Goal: Task Accomplishment & Management: Use online tool/utility

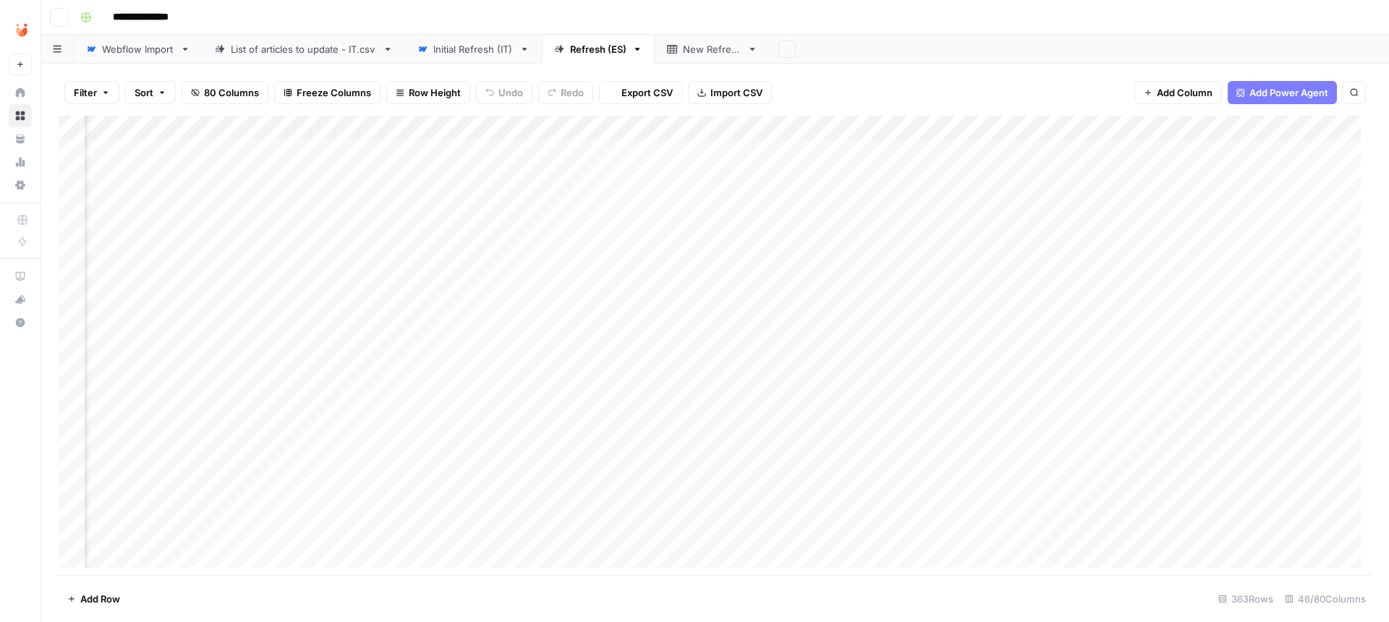
scroll to position [0, 3773]
click at [469, 41] on link "Initial Refresh (IT)" at bounding box center [473, 49] width 137 height 29
click at [514, 255] on div "Add Column" at bounding box center [715, 347] width 1313 height 463
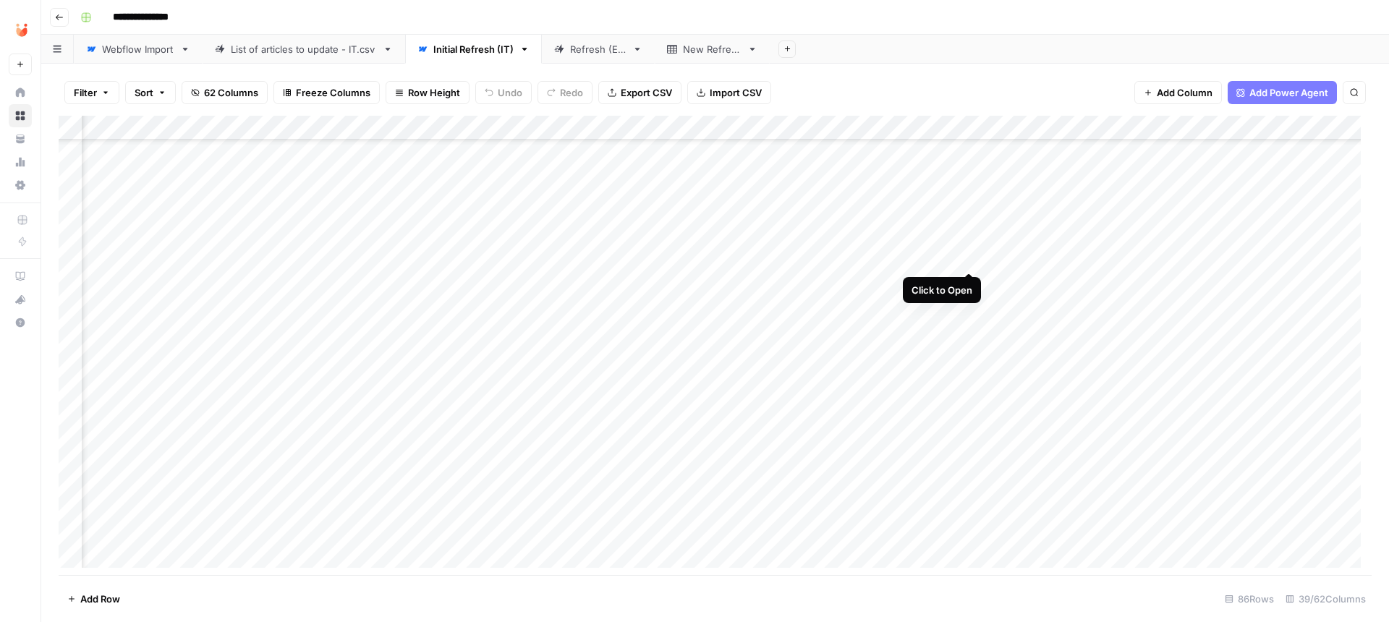
click at [966, 258] on div "Add Column" at bounding box center [715, 347] width 1313 height 463
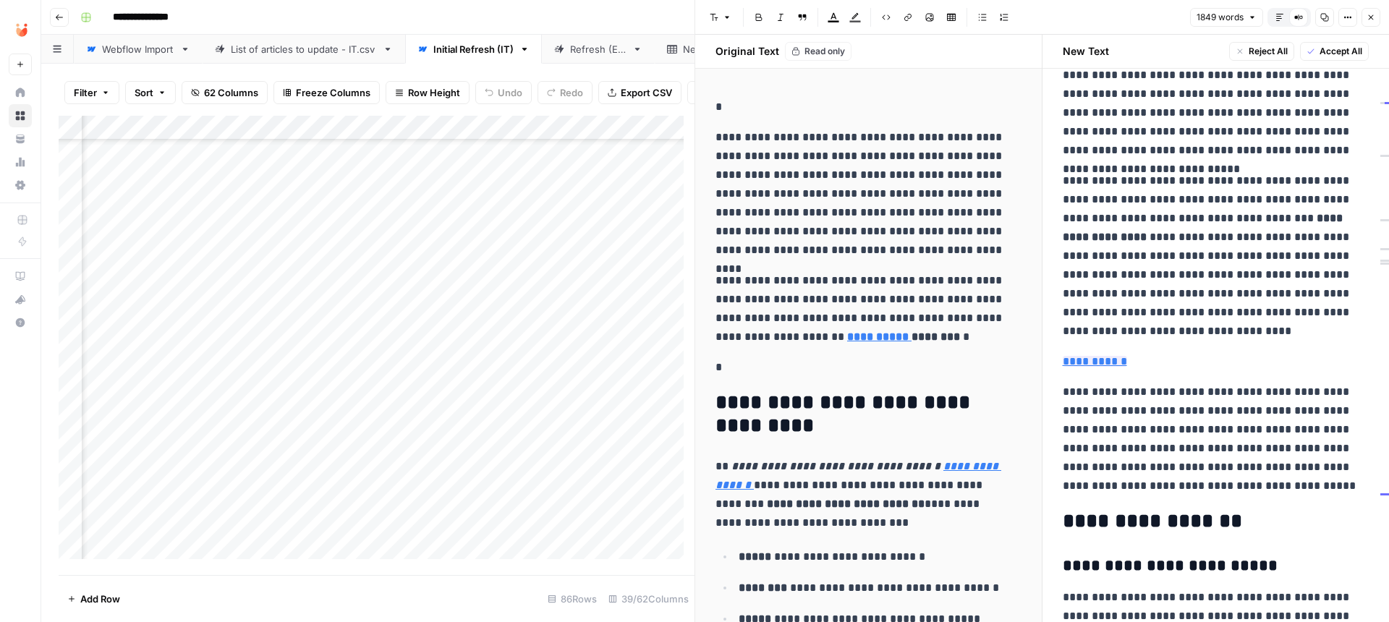
scroll to position [5093, 0]
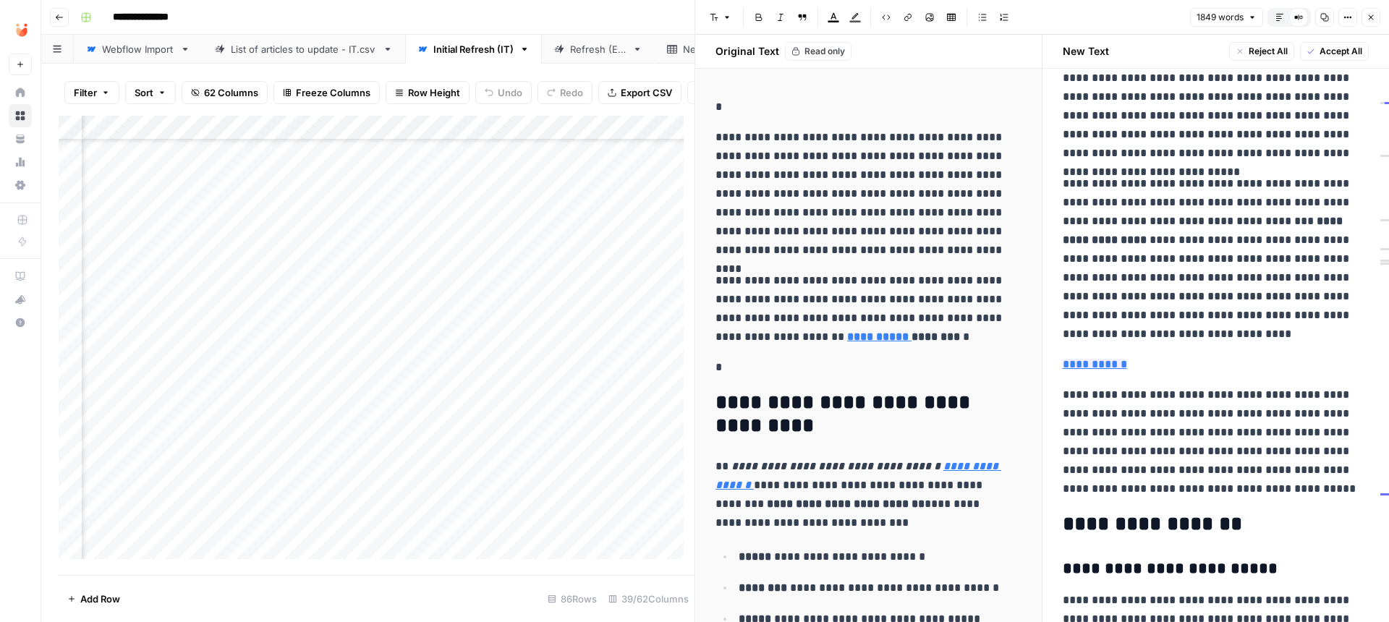
click at [1199, 355] on p "**********" at bounding box center [1216, 364] width 307 height 19
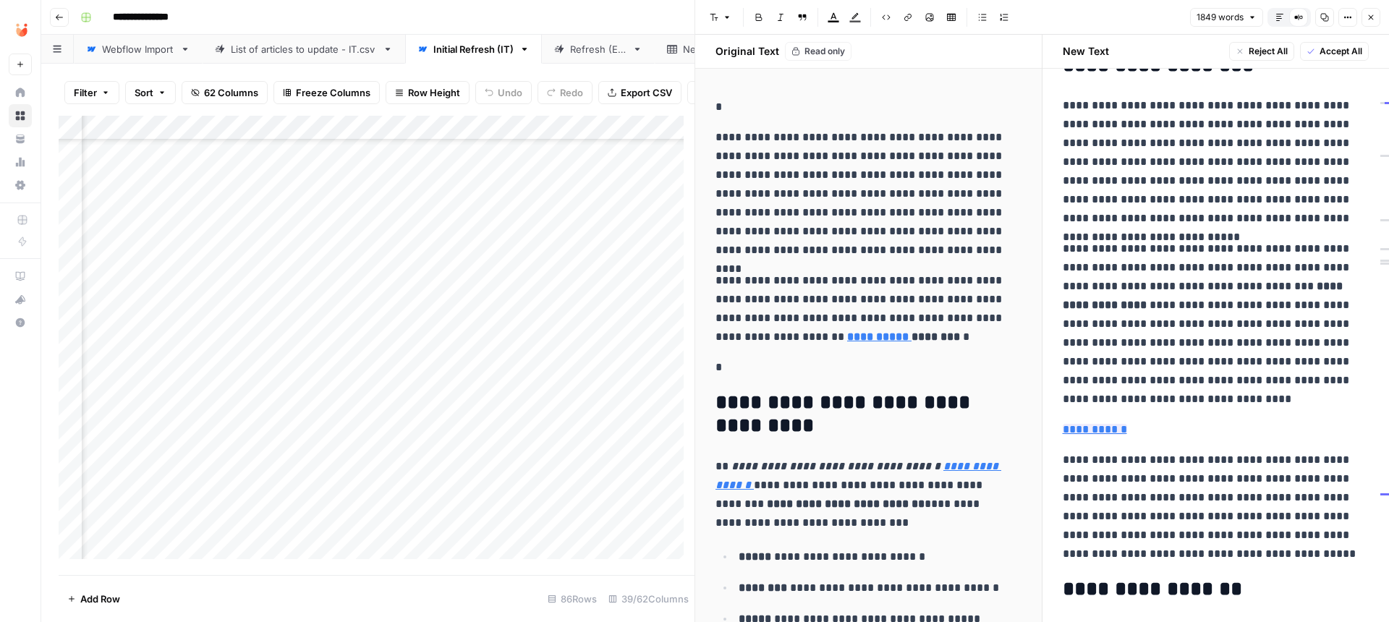
scroll to position [5049, 0]
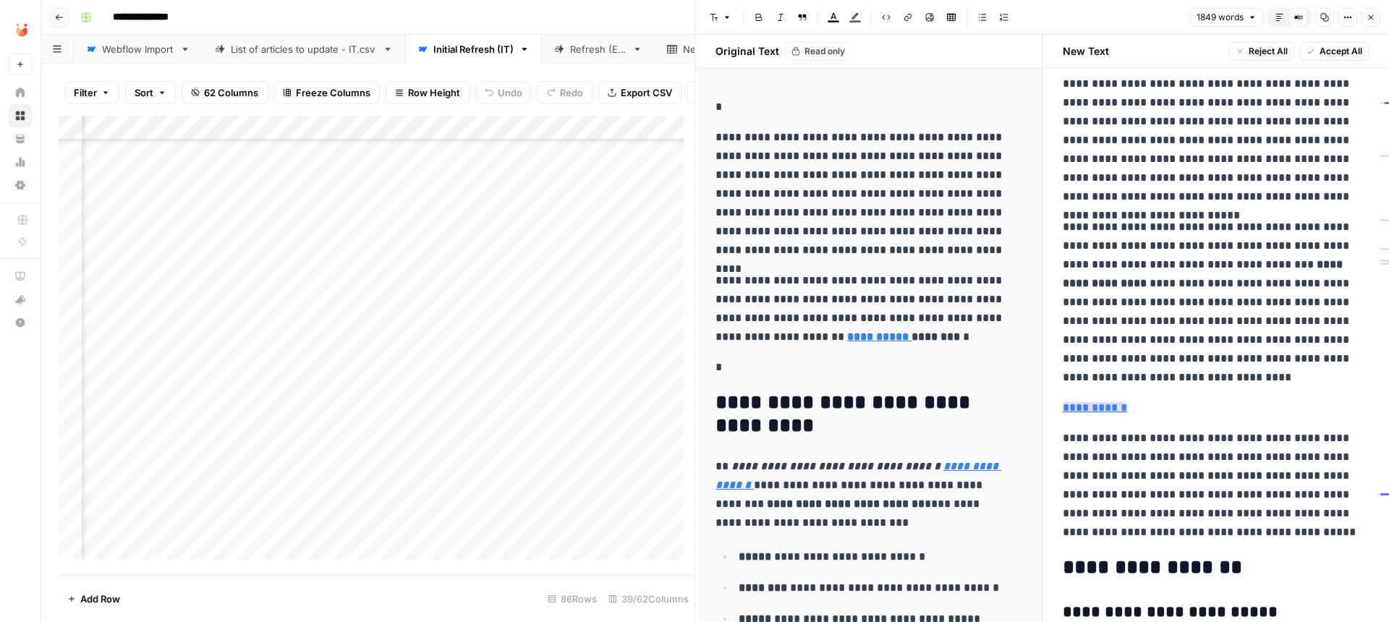
click at [1095, 402] on link "**********" at bounding box center [1095, 407] width 64 height 11
click at [1079, 402] on link "**********" at bounding box center [1095, 407] width 64 height 11
click at [1095, 332] on input "[URL][DOMAIN_NAME]" at bounding box center [1160, 337] width 192 height 14
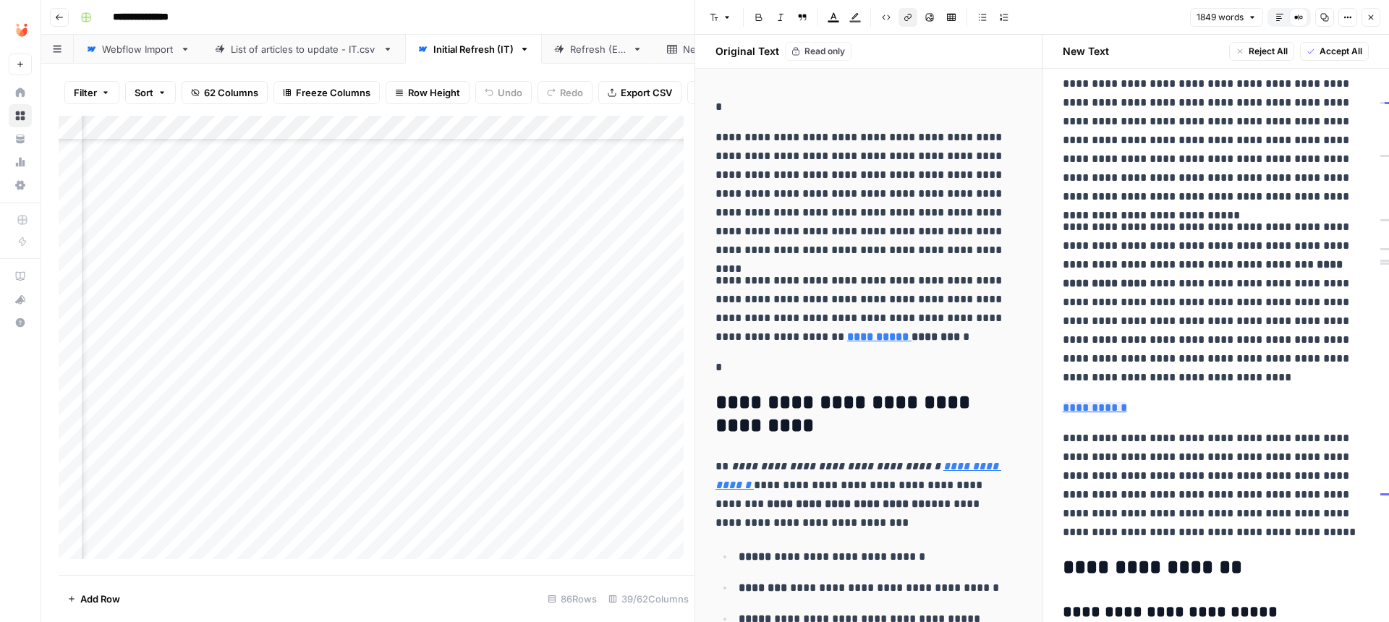
click at [1283, 259] on strong "**********" at bounding box center [1204, 274] width 283 height 30
click at [1246, 259] on strong "**********" at bounding box center [1204, 274] width 283 height 30
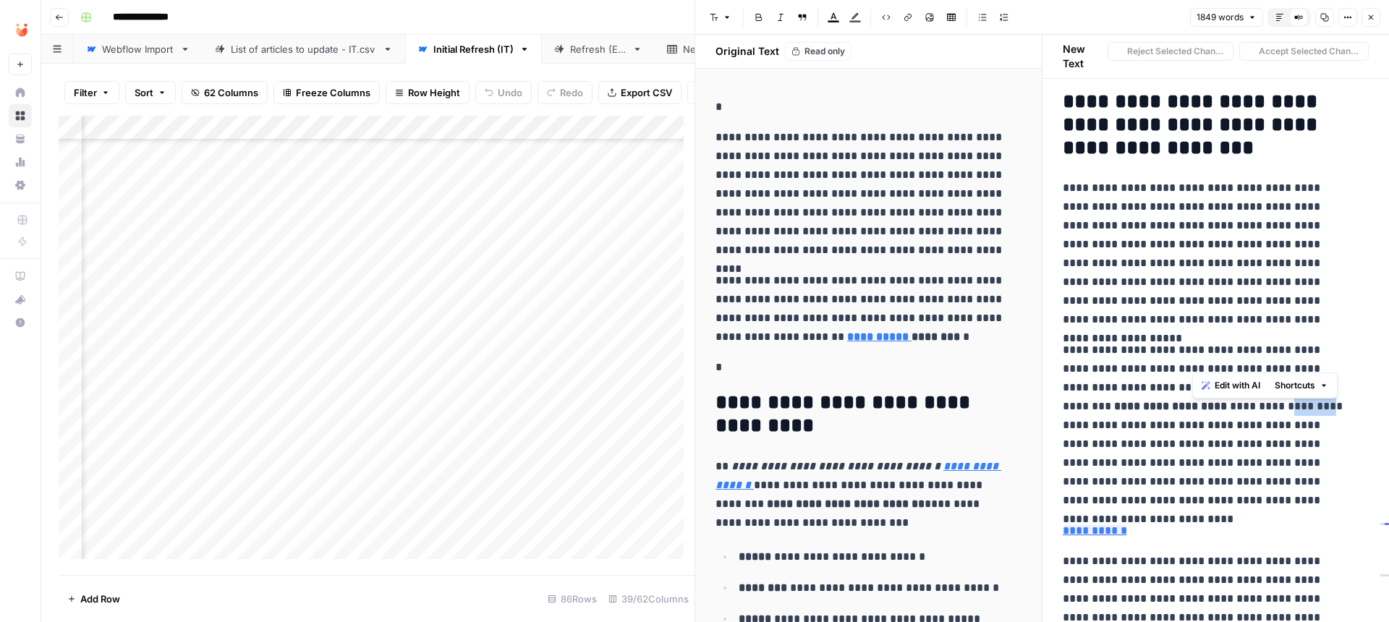
scroll to position [5059, 0]
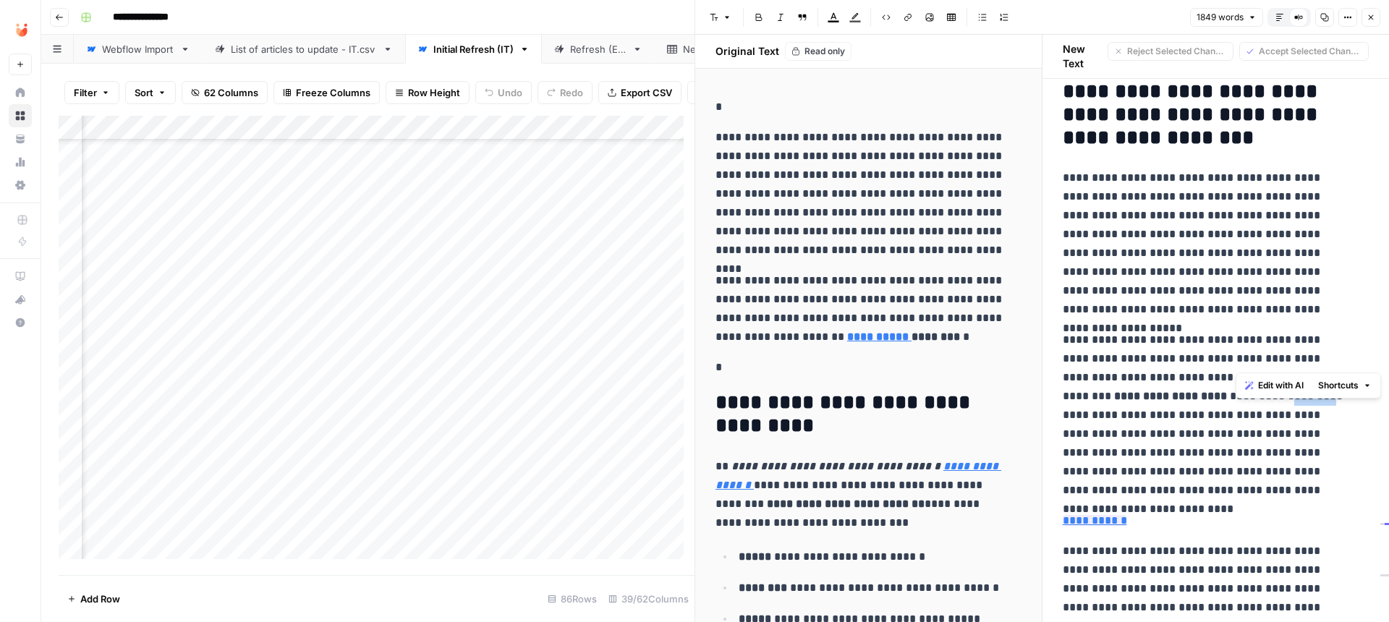
click at [911, 15] on icon "button" at bounding box center [907, 17] width 7 height 7
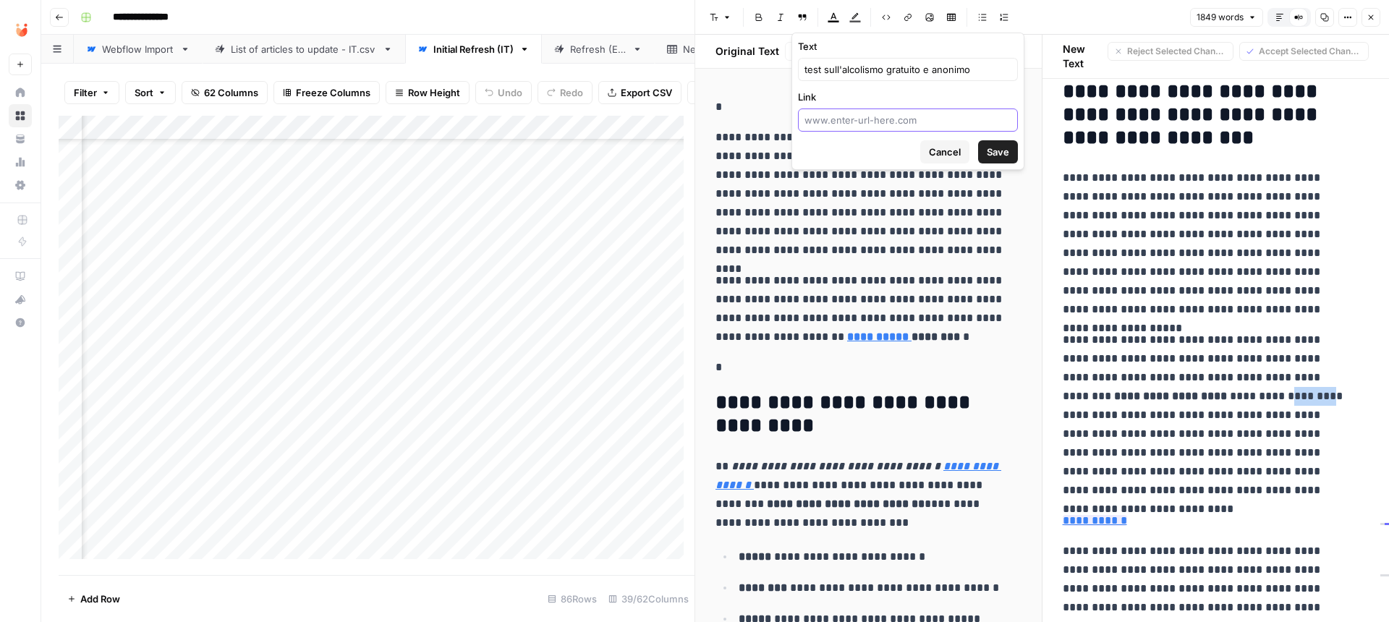
click at [908, 119] on input "Link" at bounding box center [907, 120] width 207 height 14
paste input "[URL][DOMAIN_NAME]"
type input "[URL][DOMAIN_NAME]"
click at [1008, 144] on button "Save" at bounding box center [998, 151] width 40 height 23
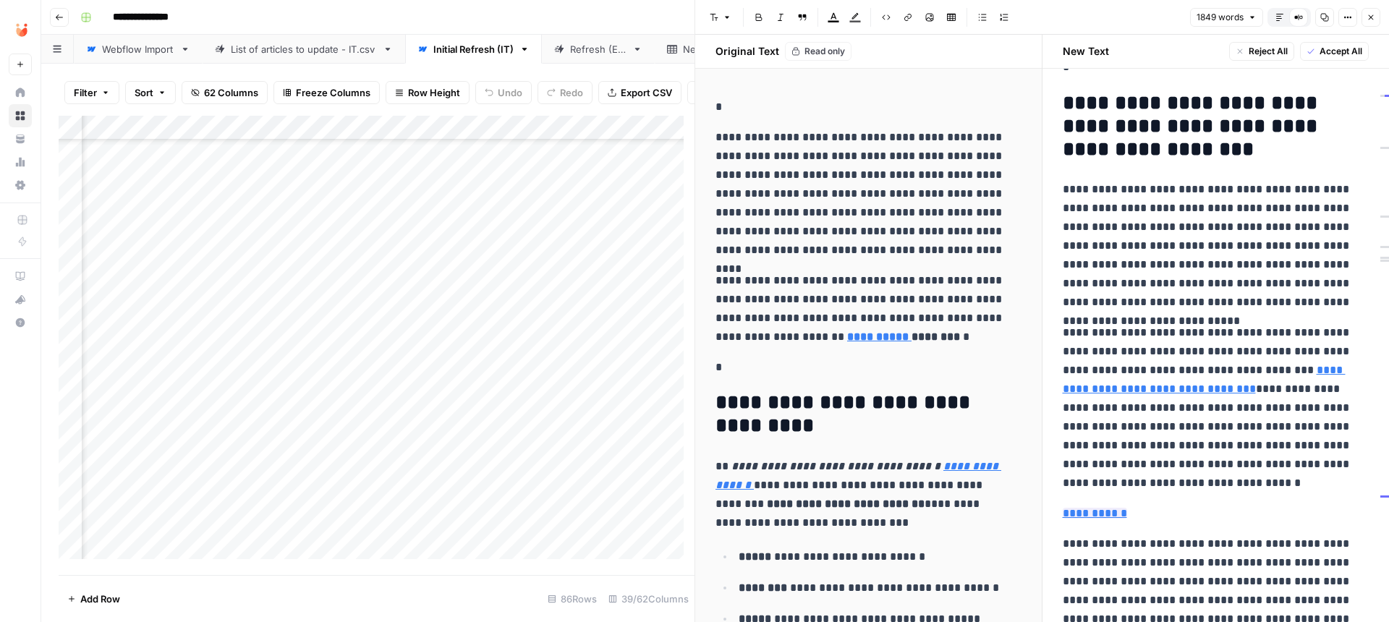
click at [1199, 504] on p "**********" at bounding box center [1216, 513] width 307 height 19
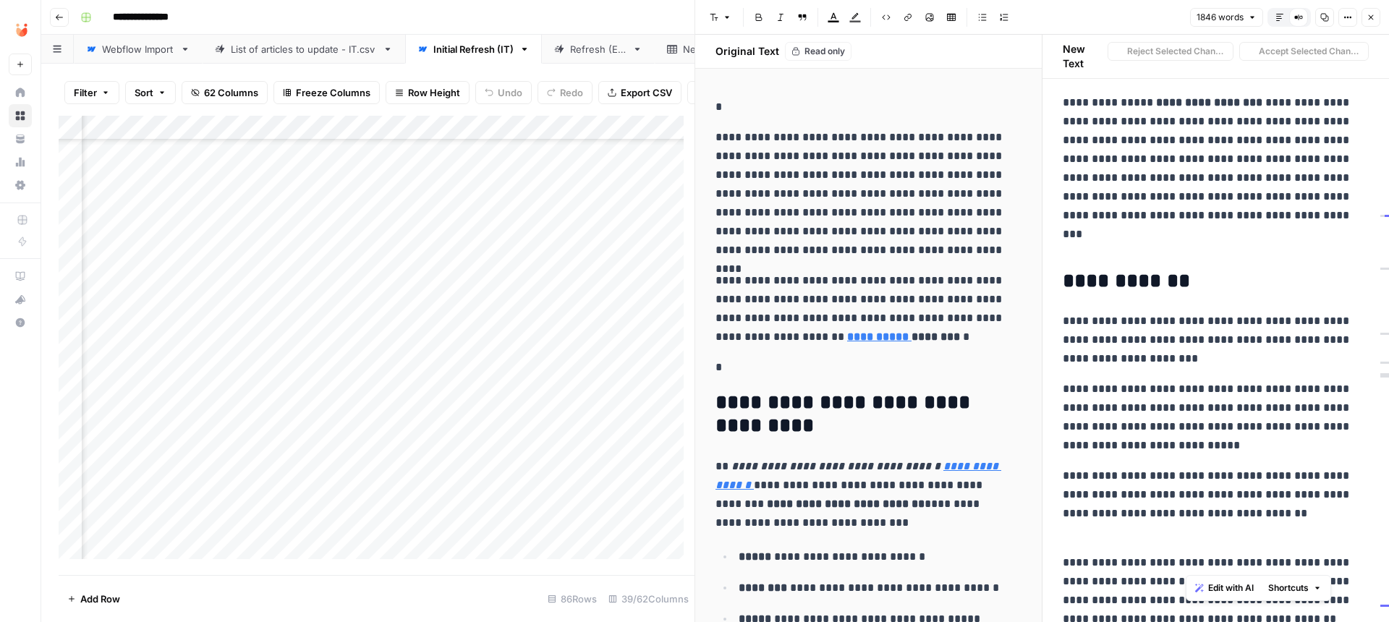
scroll to position [6256, 0]
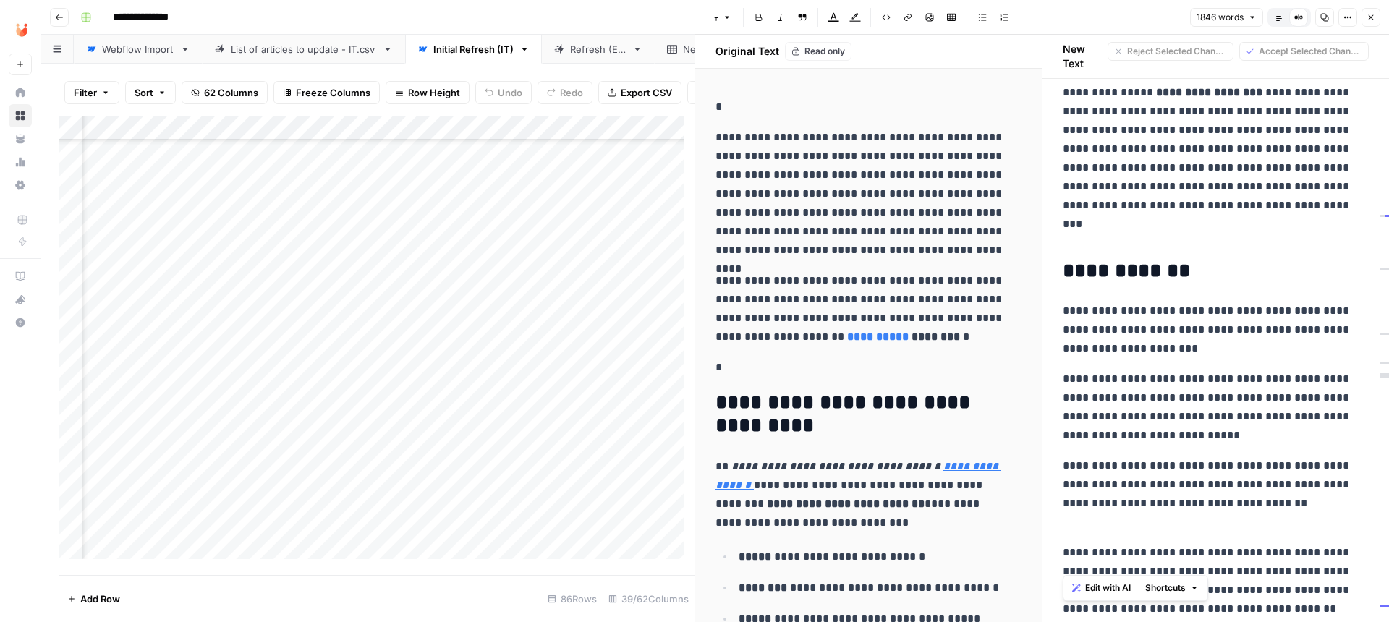
drag, startPoint x: 1330, startPoint y: 567, endPoint x: 1038, endPoint y: 260, distance: 424.2
click at [979, 17] on icon "button" at bounding box center [983, 17] width 8 height 7
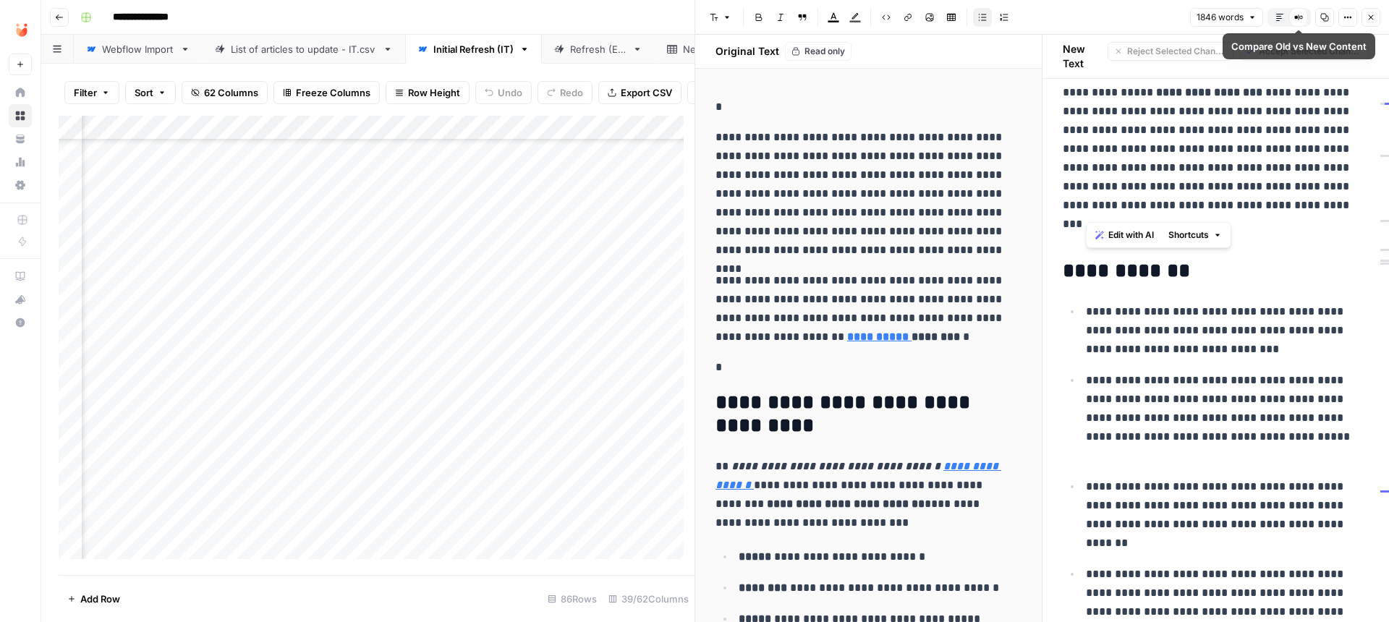
click at [1278, 14] on icon "button" at bounding box center [1279, 17] width 9 height 9
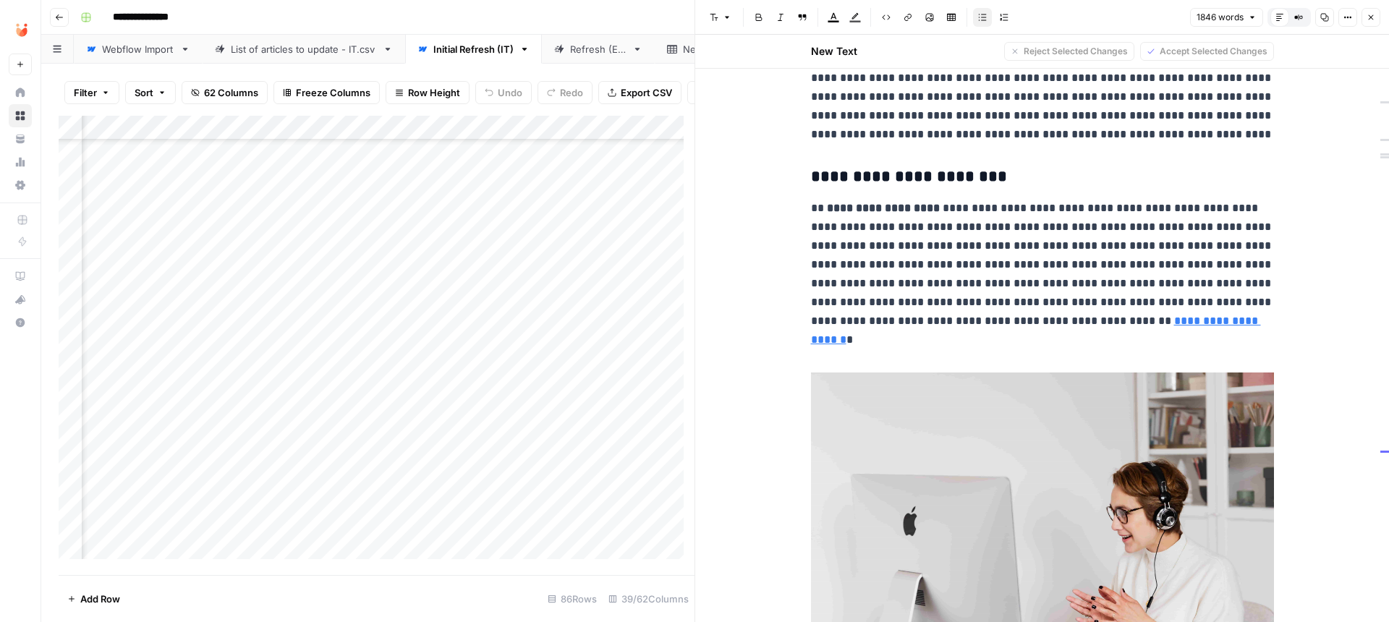
scroll to position [2738, 0]
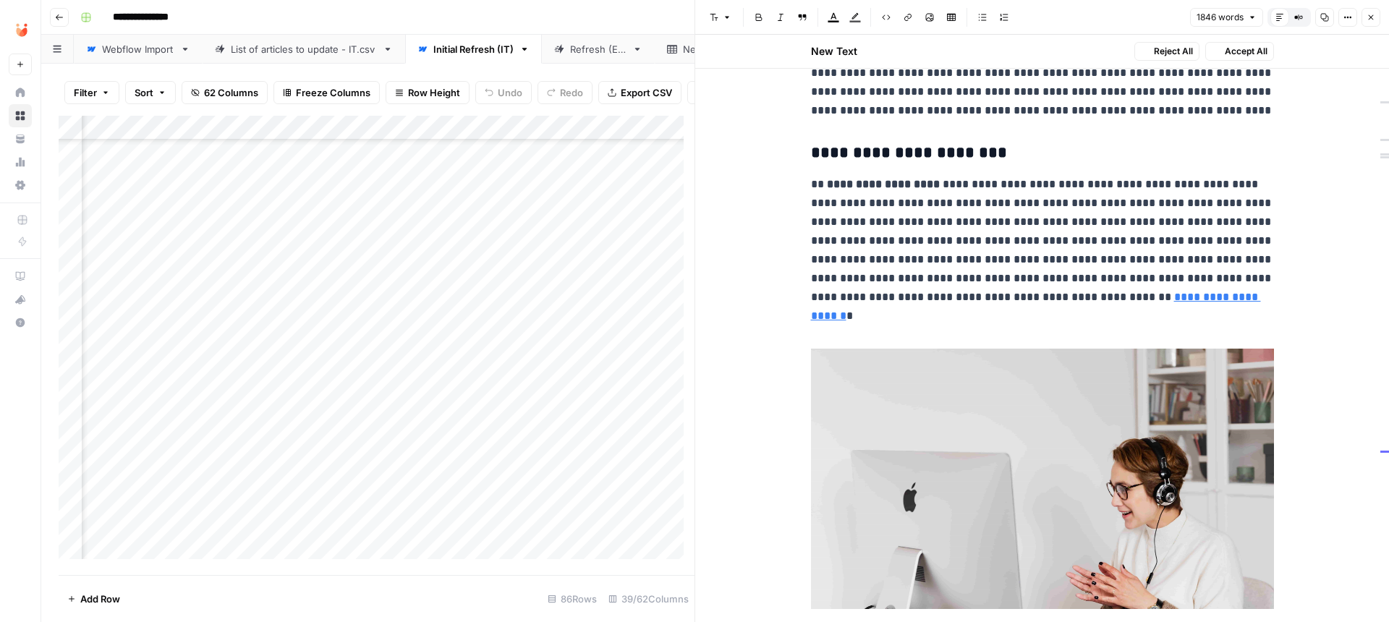
click at [956, 318] on p at bounding box center [1042, 327] width 463 height 19
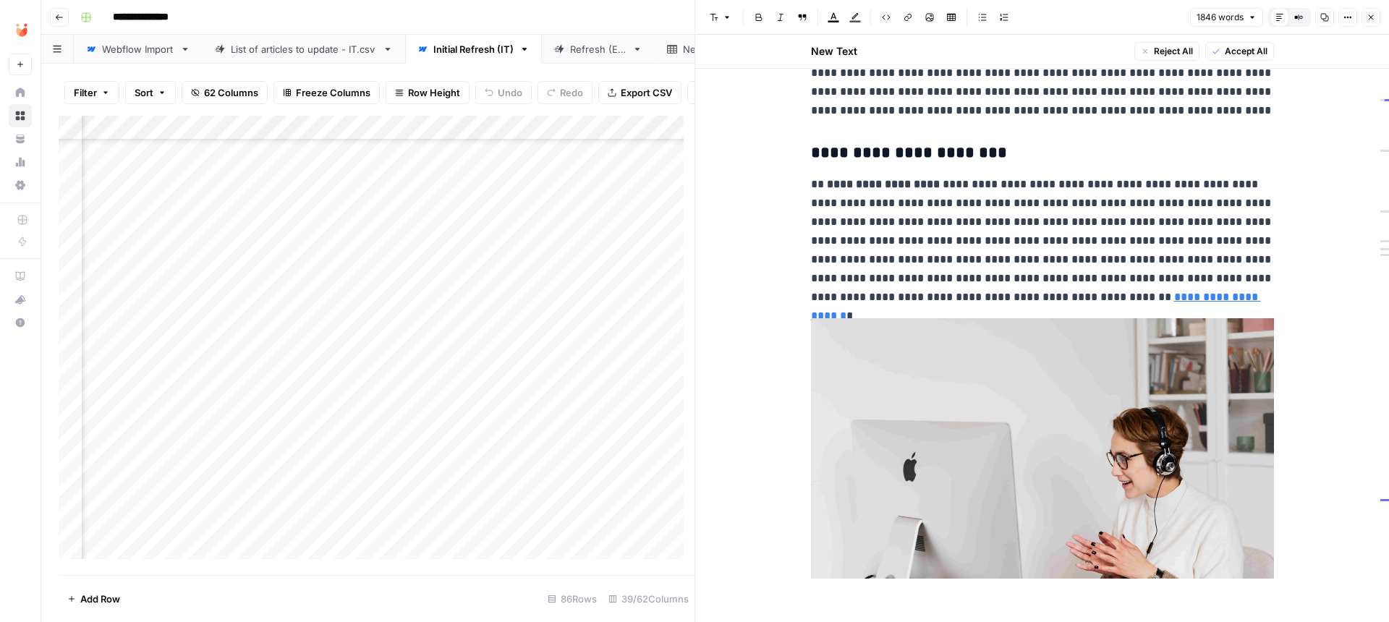
scroll to position [2246, 0]
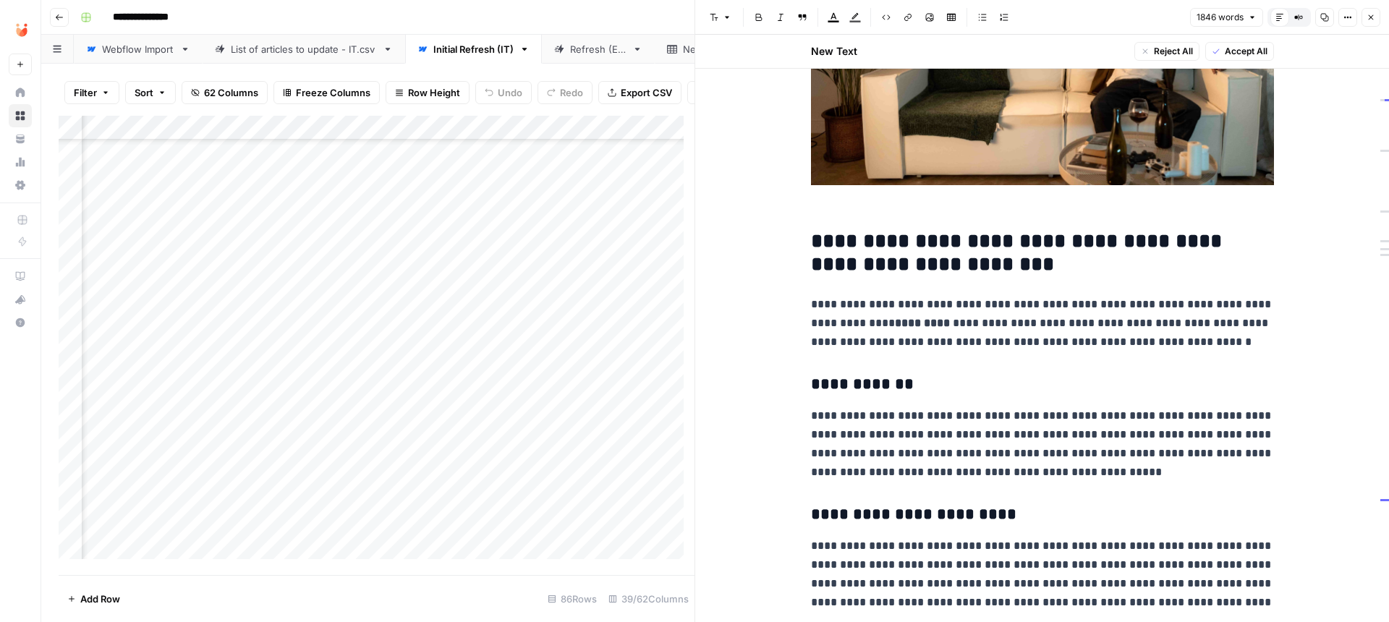
click at [993, 204] on p at bounding box center [1042, 70] width 463 height 291
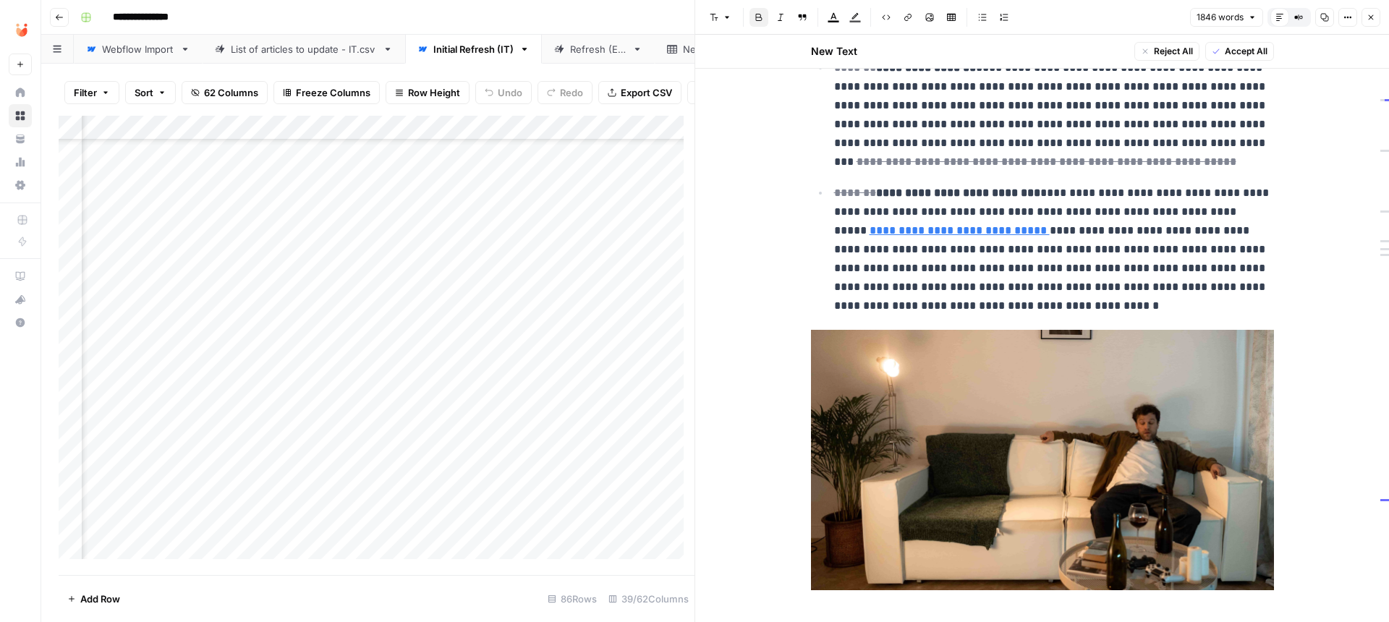
scroll to position [1872, 0]
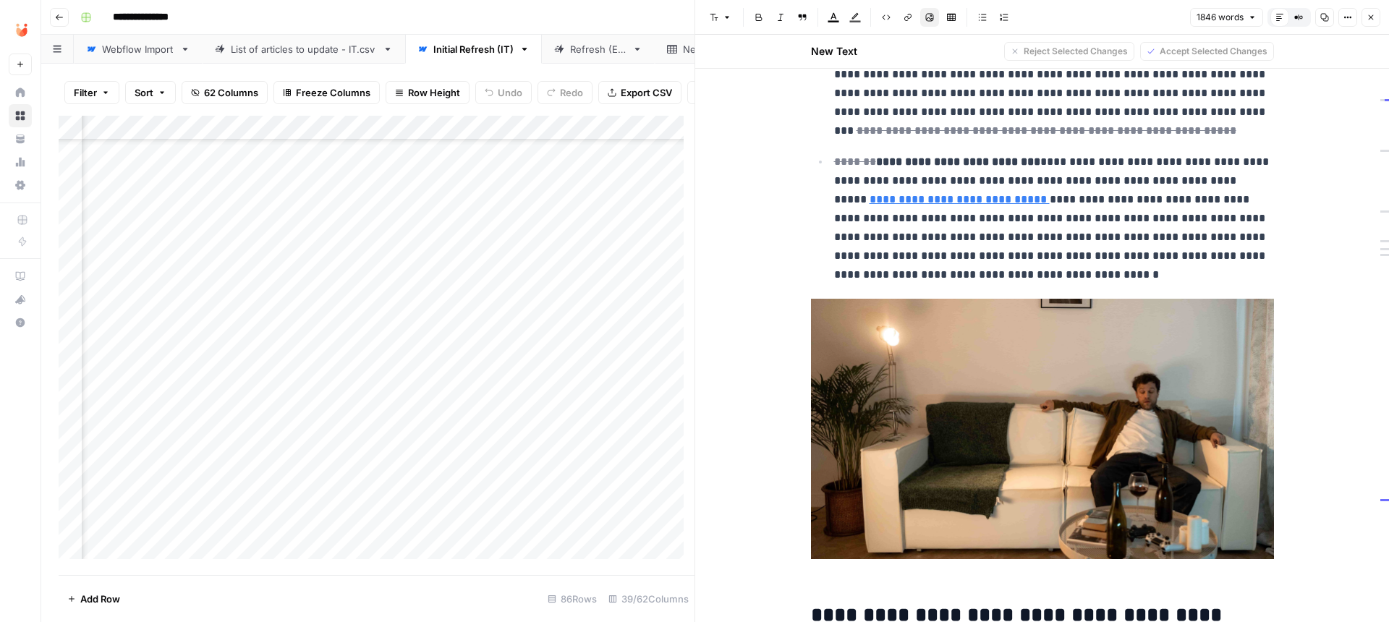
click at [1252, 526] on img at bounding box center [1042, 429] width 463 height 260
click at [1081, 566] on p at bounding box center [1042, 444] width 463 height 291
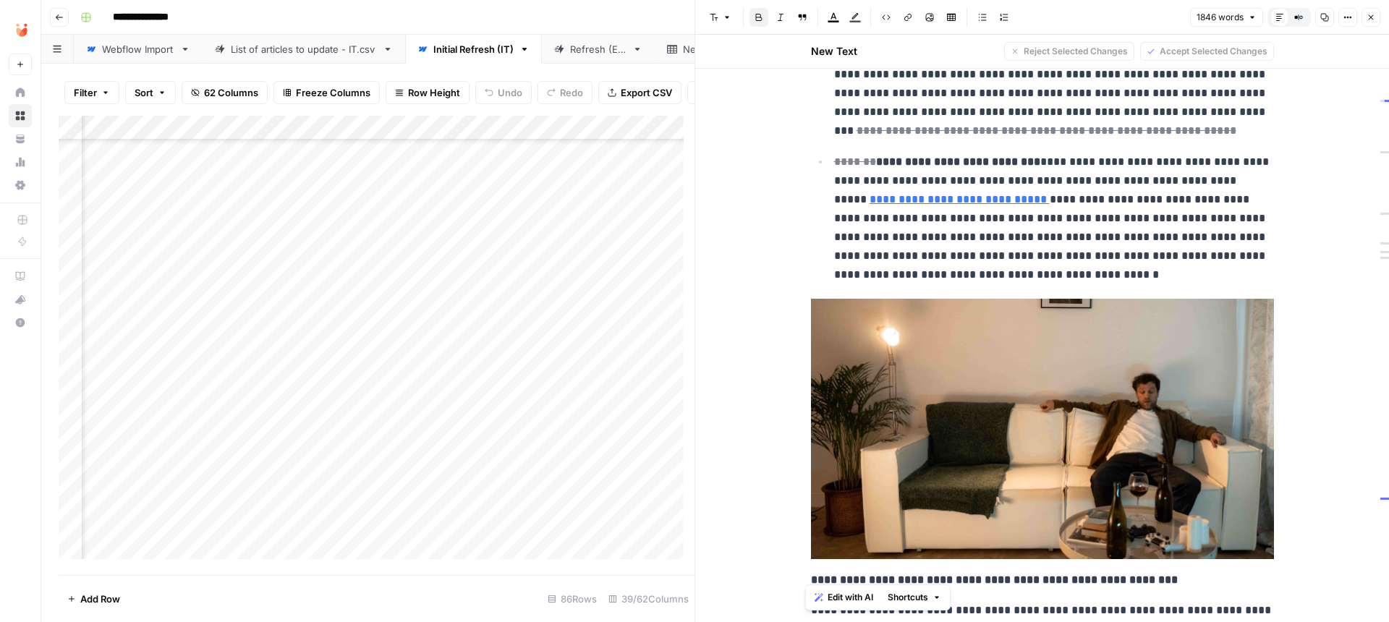
click at [727, 12] on button "Font style" at bounding box center [720, 17] width 33 height 19
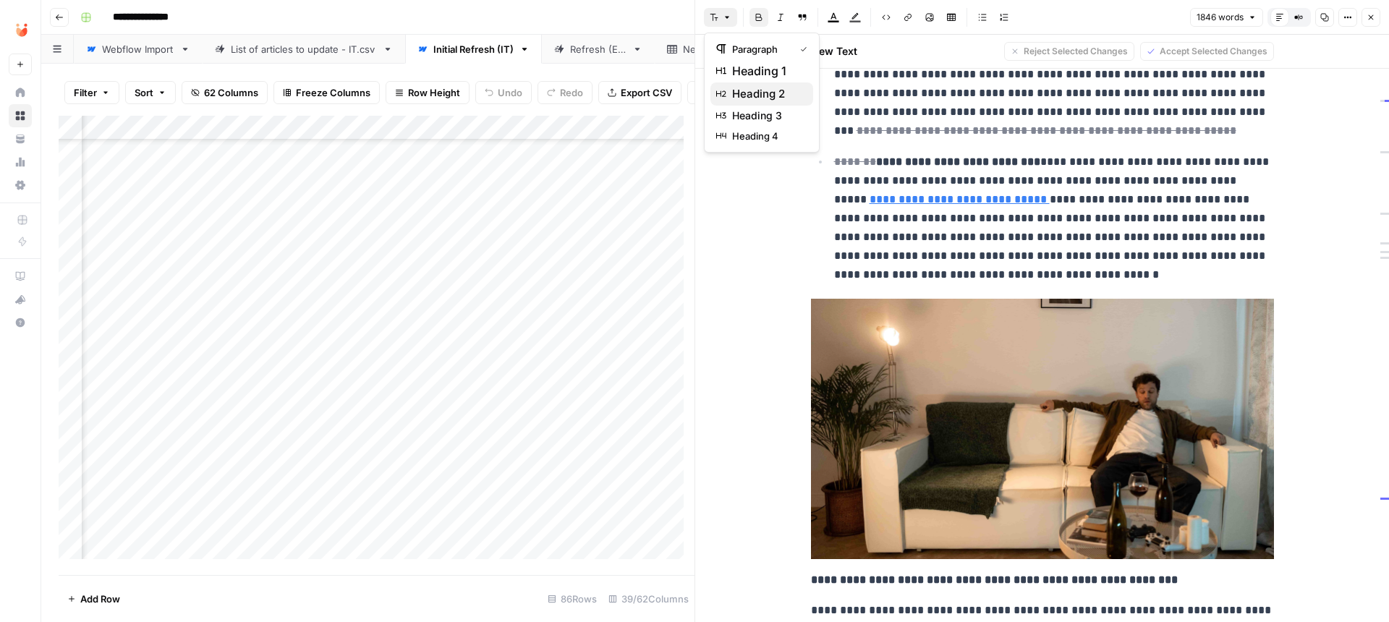
click at [762, 91] on span "heading 2" at bounding box center [766, 93] width 69 height 17
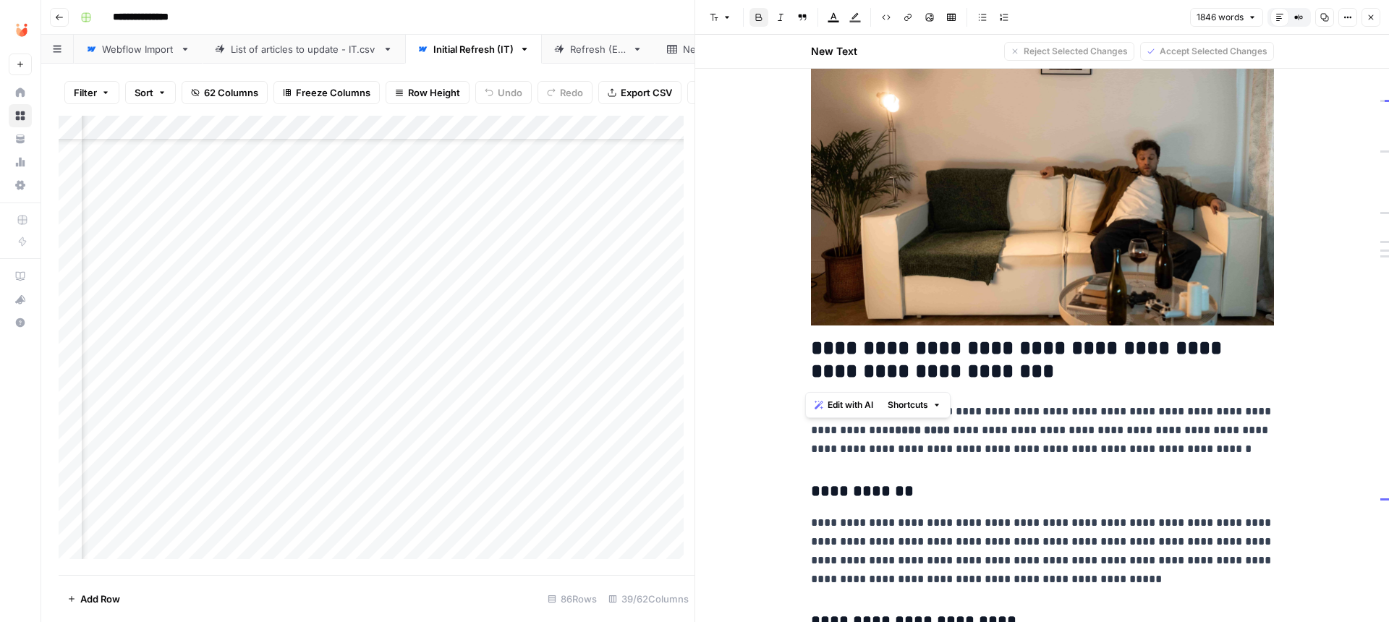
scroll to position [2133, 0]
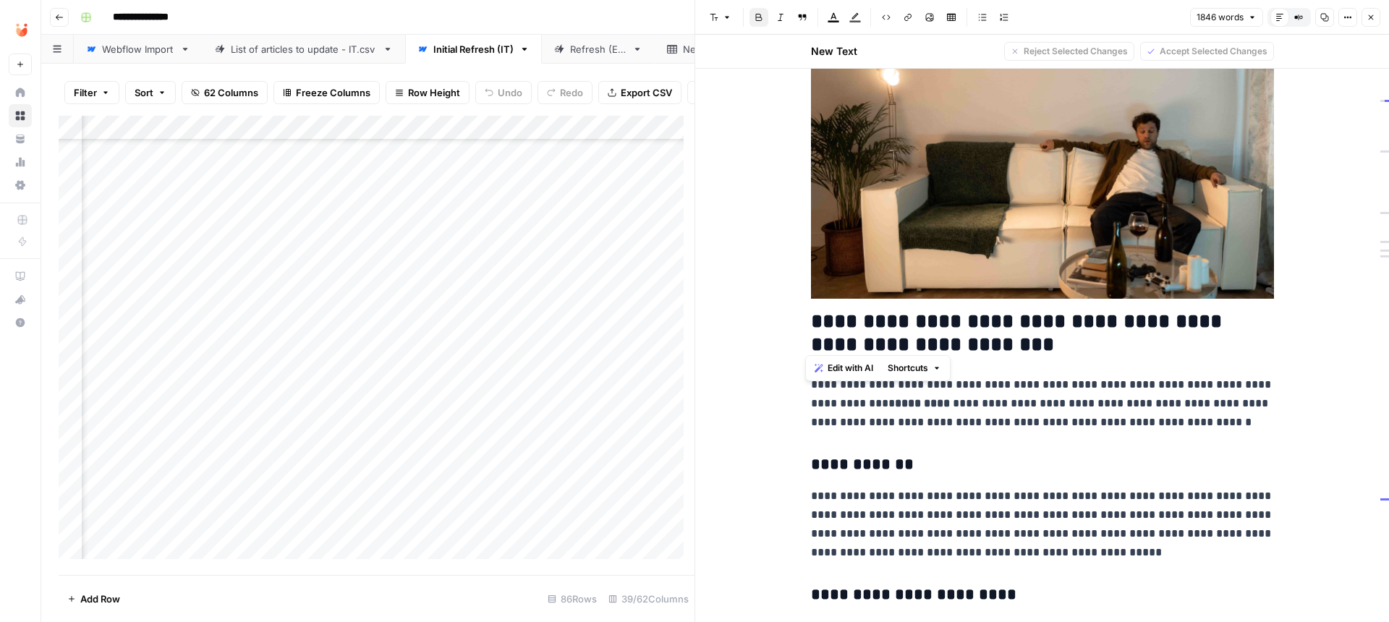
click at [987, 408] on p "**********" at bounding box center [1042, 403] width 463 height 56
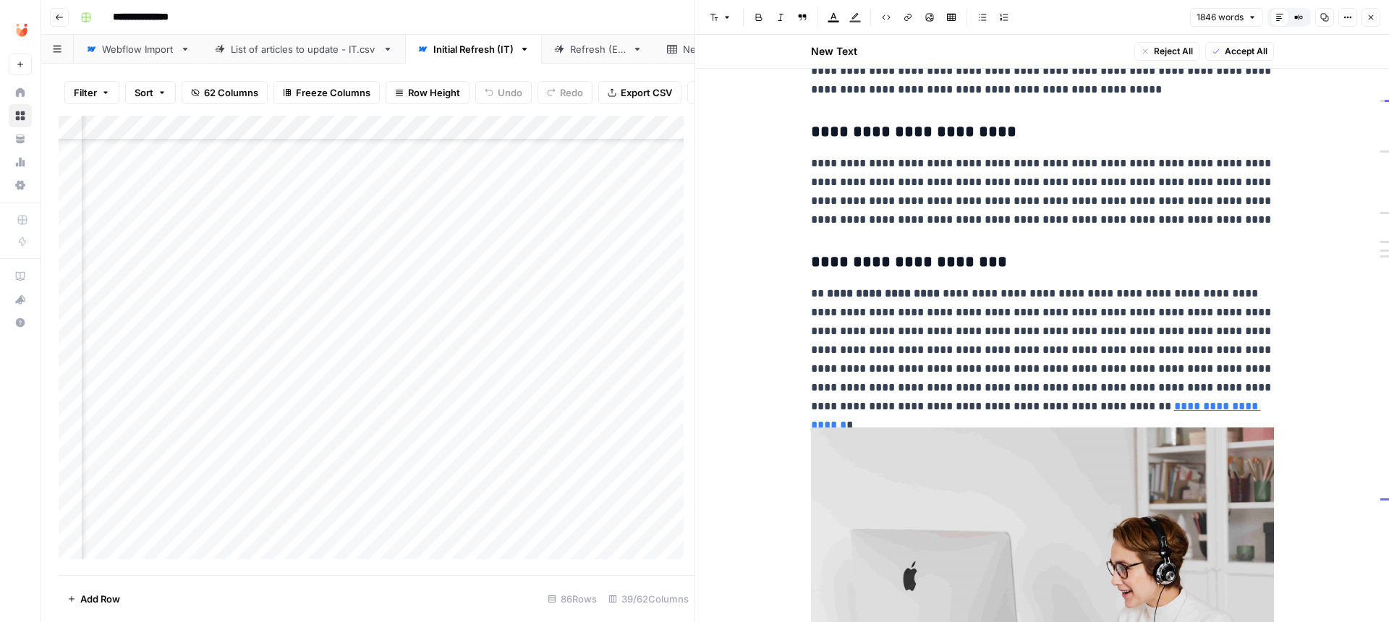
scroll to position [2899, 0]
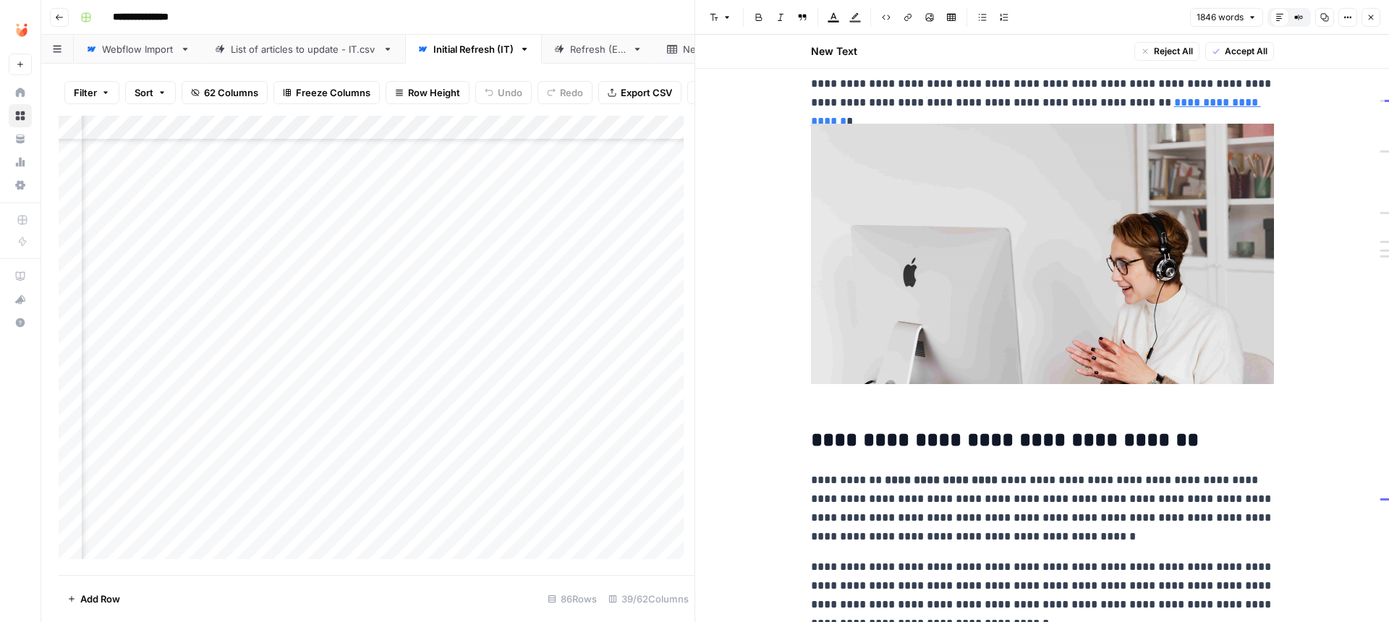
click at [973, 379] on p at bounding box center [1042, 269] width 463 height 291
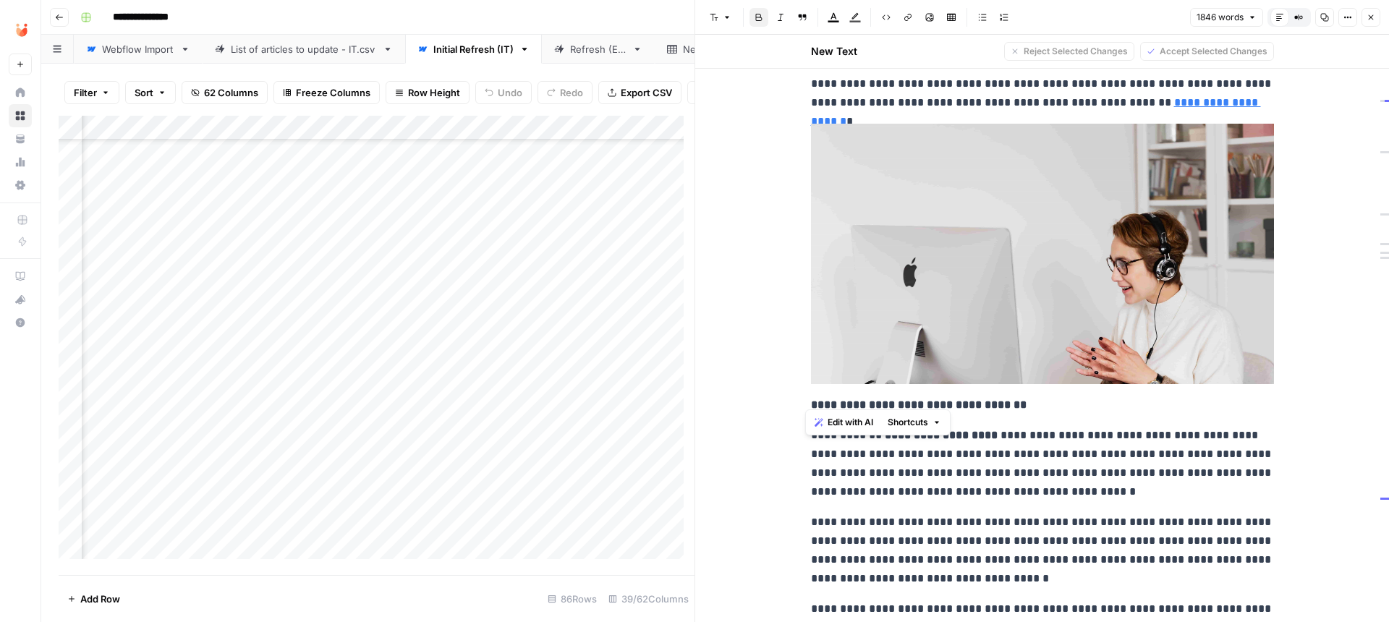
click at [713, 20] on icon "button" at bounding box center [714, 17] width 9 height 9
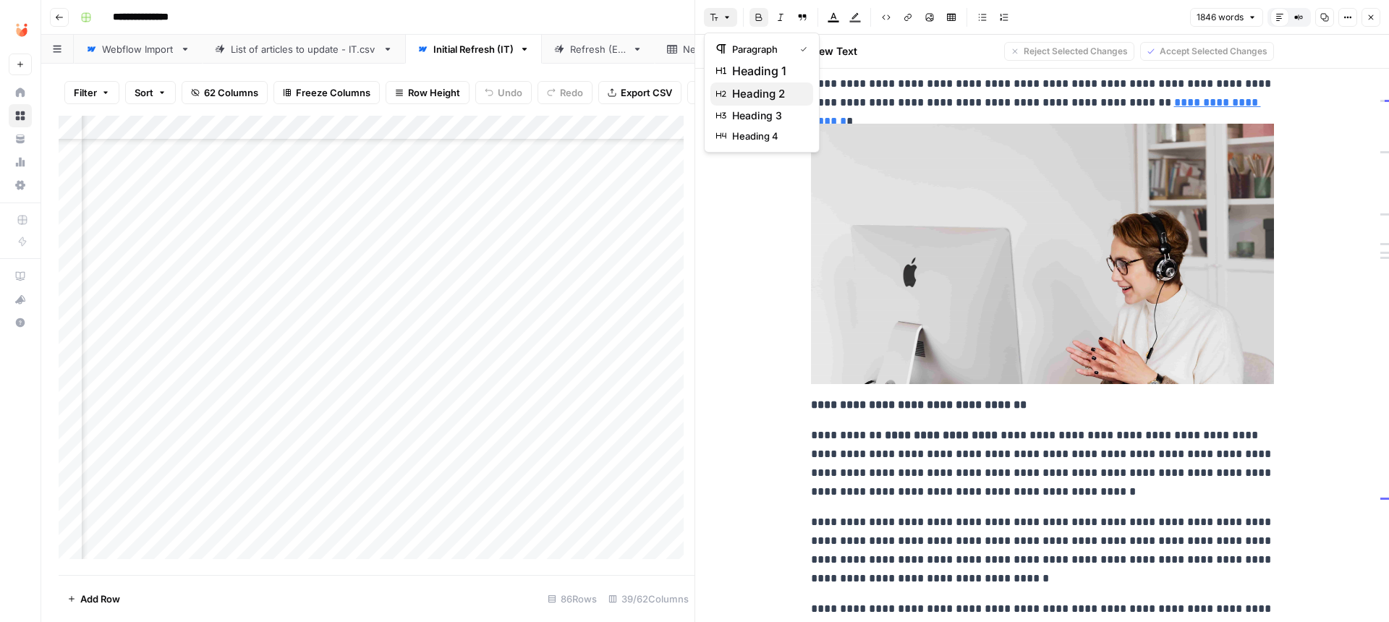
click at [747, 94] on span "heading 2" at bounding box center [766, 93] width 69 height 17
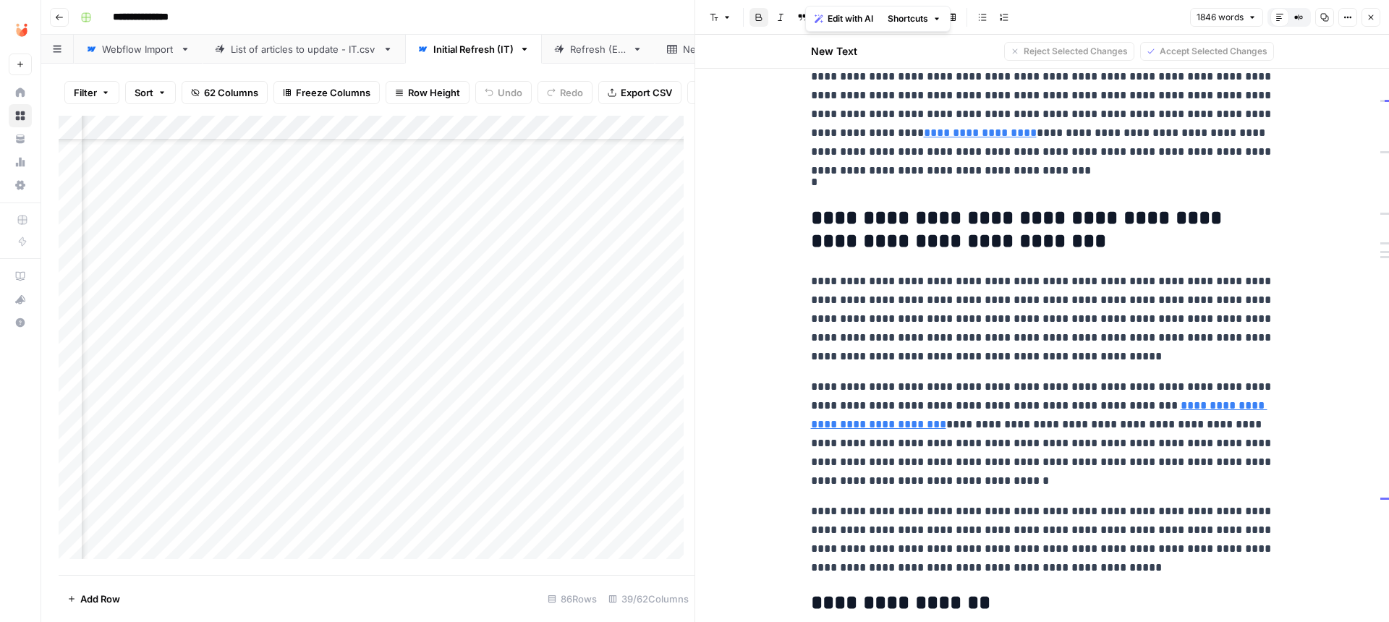
scroll to position [3710, 0]
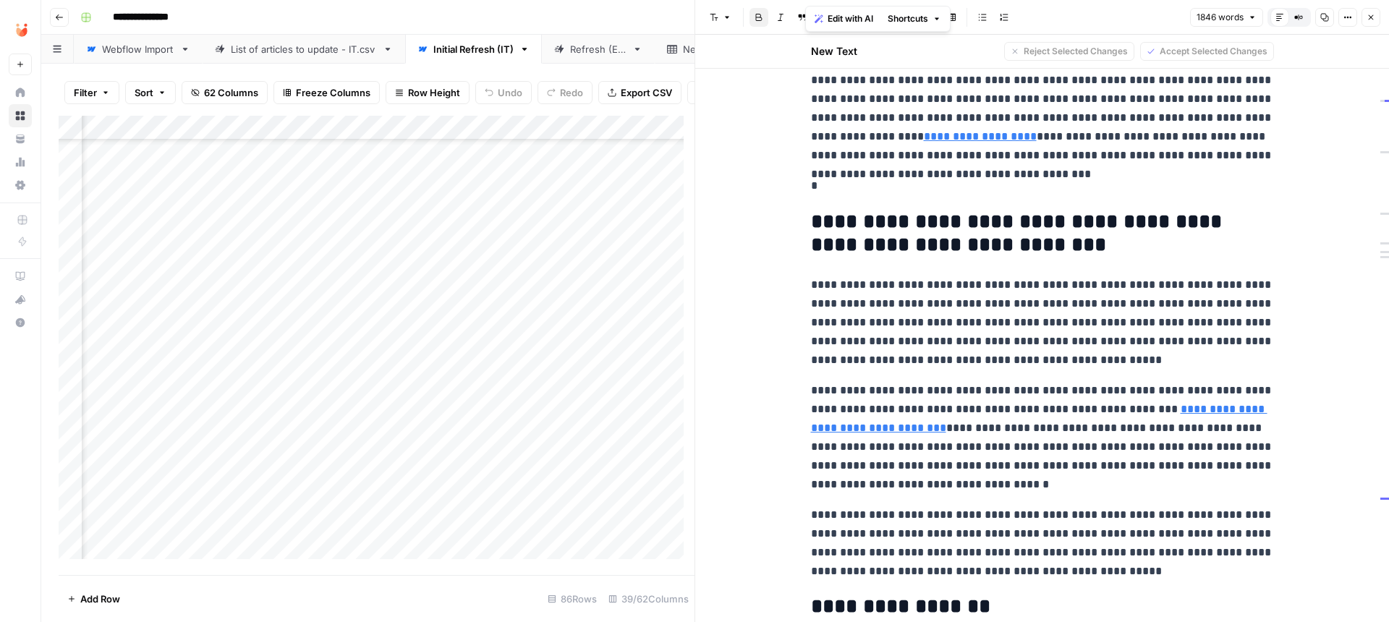
click at [837, 181] on p "*" at bounding box center [1042, 186] width 463 height 19
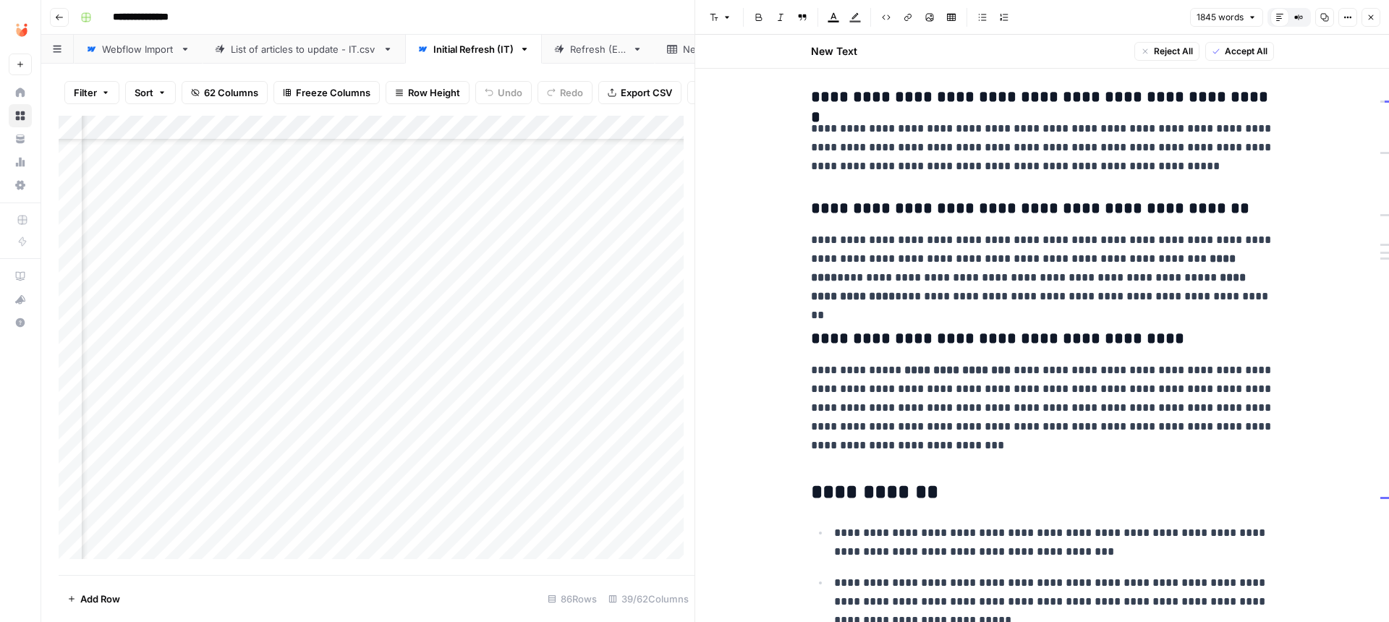
scroll to position [4491, 0]
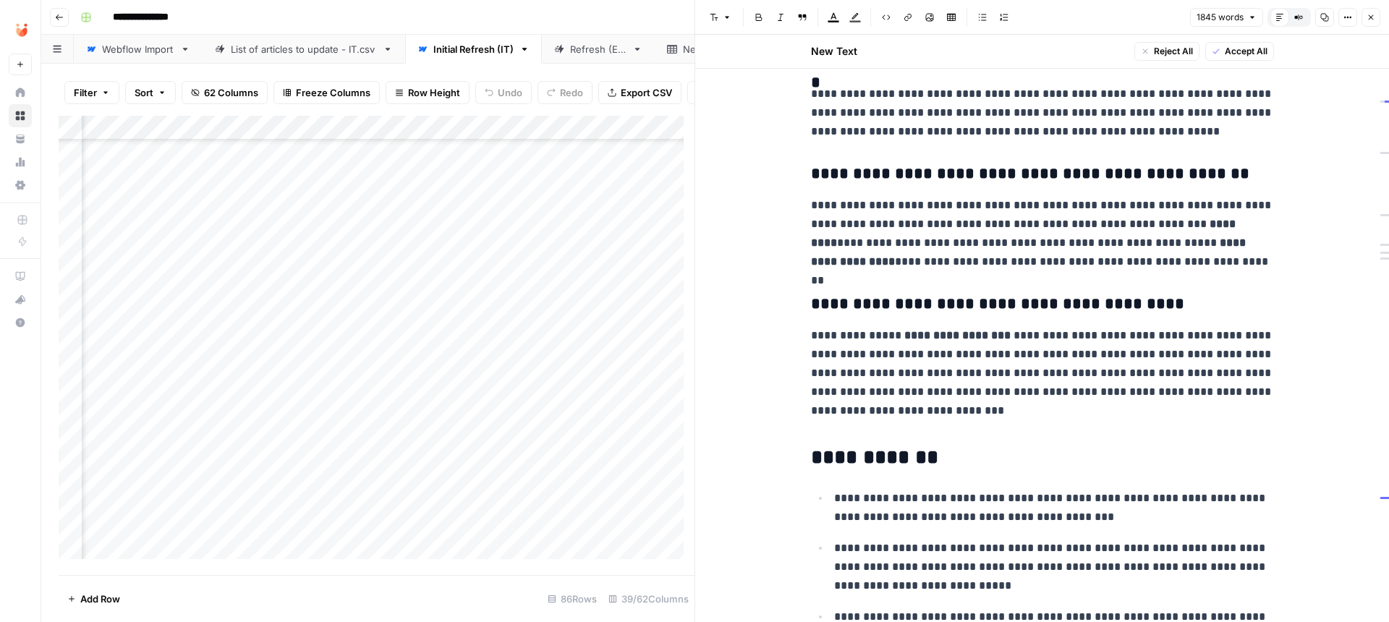
click at [930, 413] on p at bounding box center [1042, 422] width 463 height 19
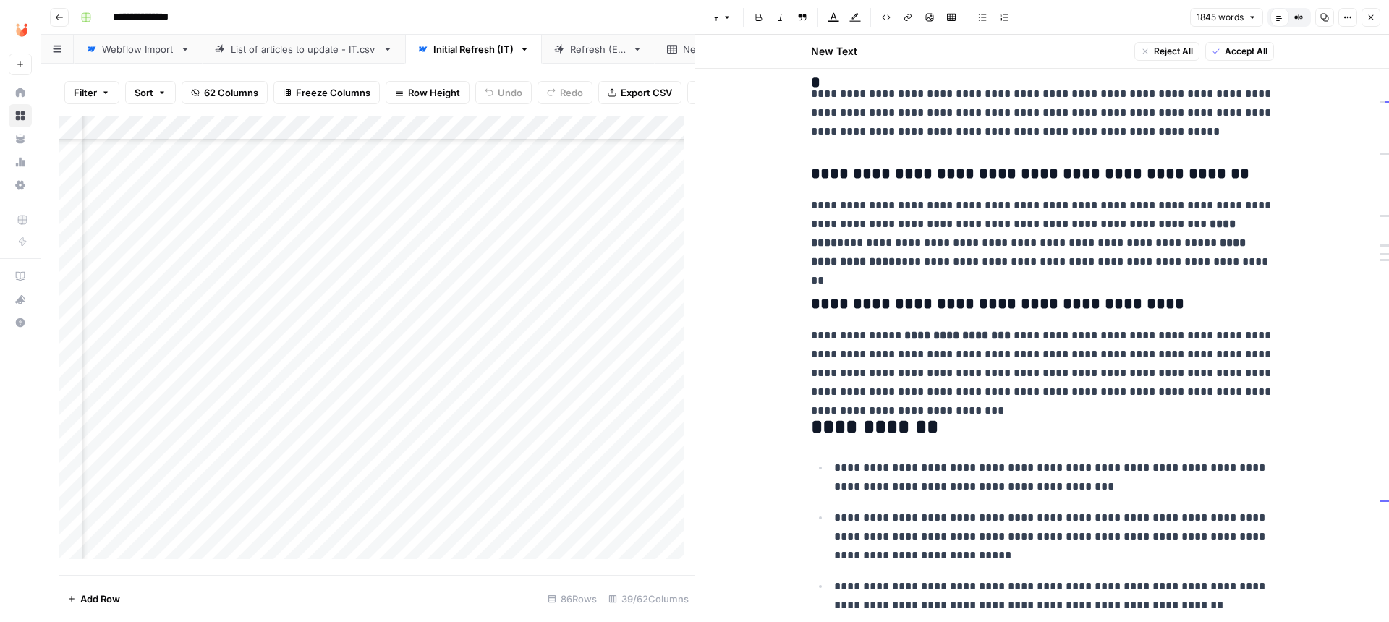
click at [877, 326] on p "**********" at bounding box center [1042, 363] width 463 height 75
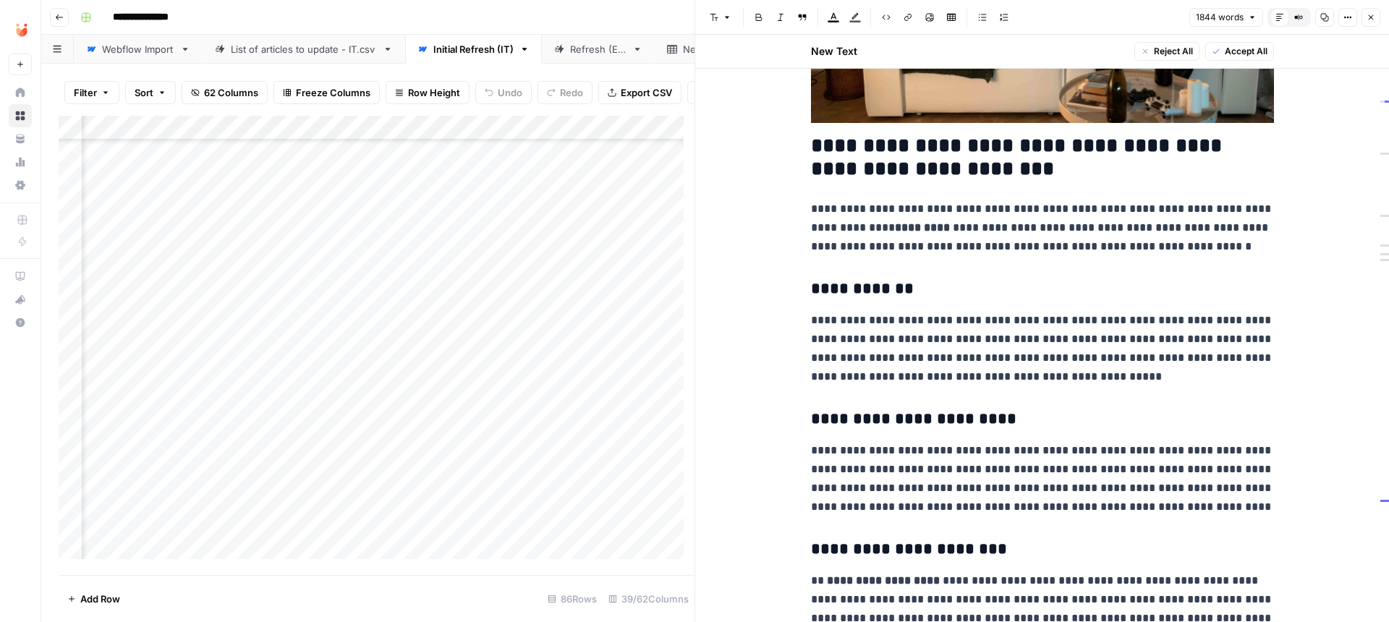
scroll to position [1672, 0]
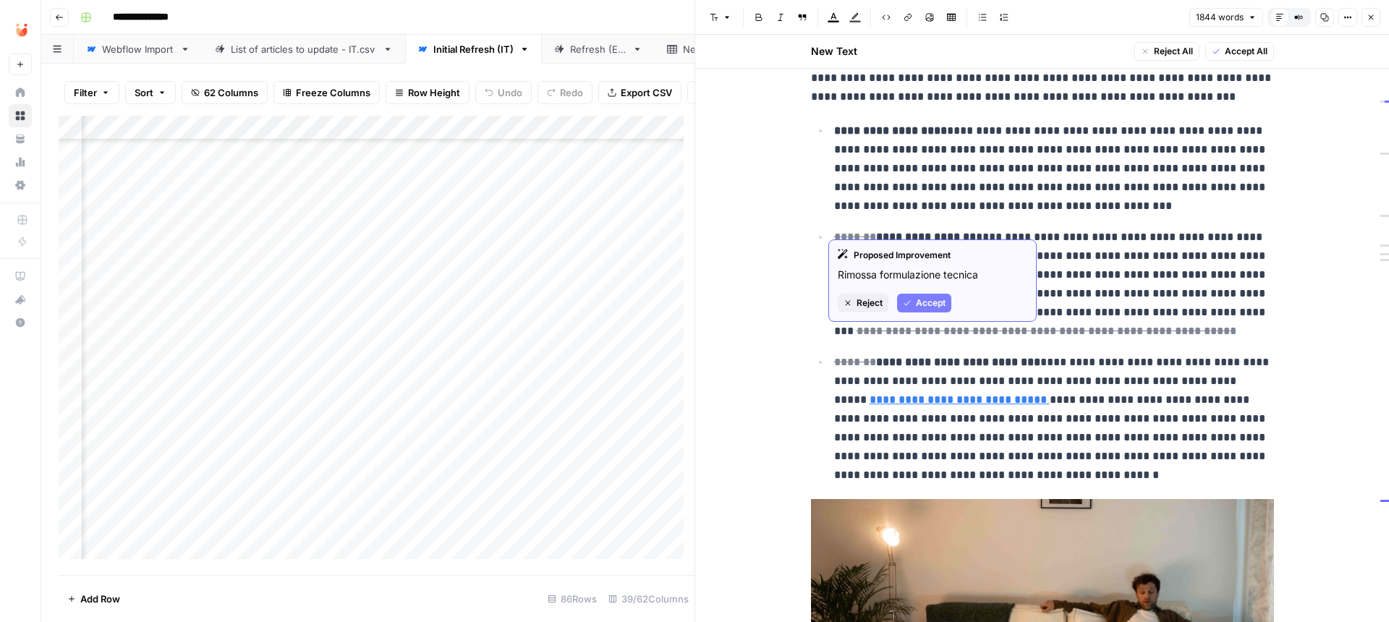
click at [918, 303] on span "Accept" at bounding box center [931, 303] width 30 height 13
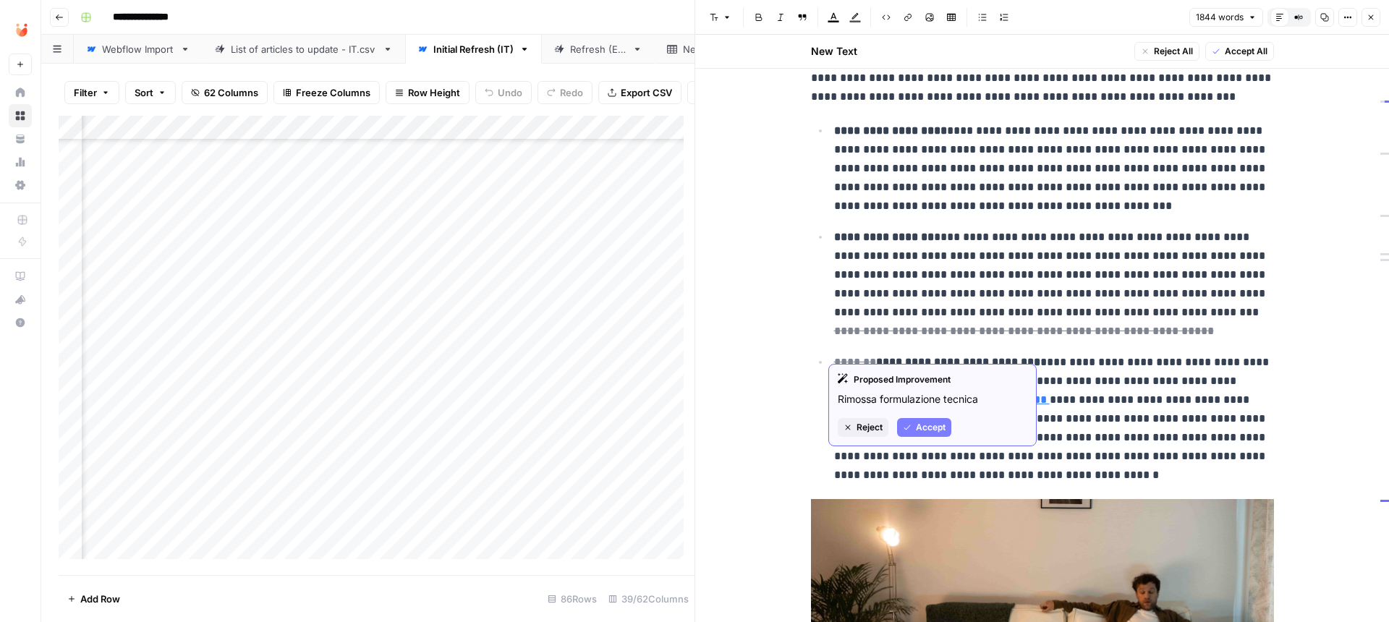
click at [918, 428] on span "Accept" at bounding box center [931, 427] width 30 height 13
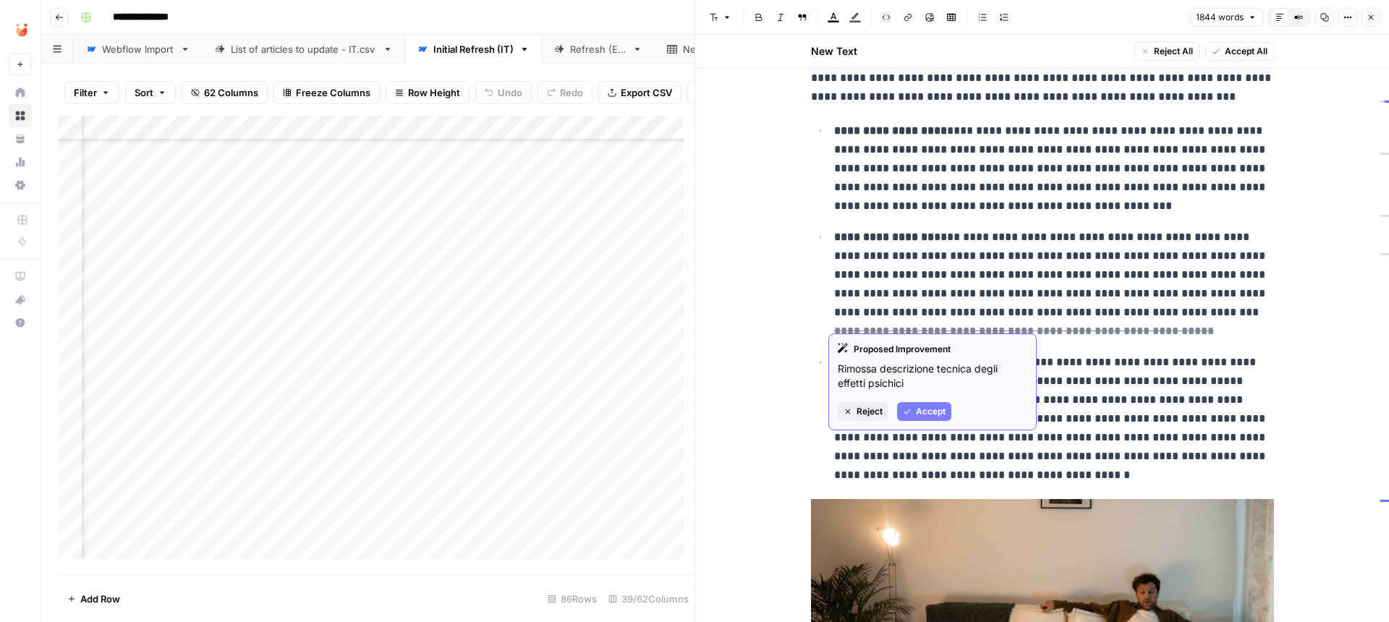
click at [943, 404] on button "Accept" at bounding box center [924, 411] width 54 height 19
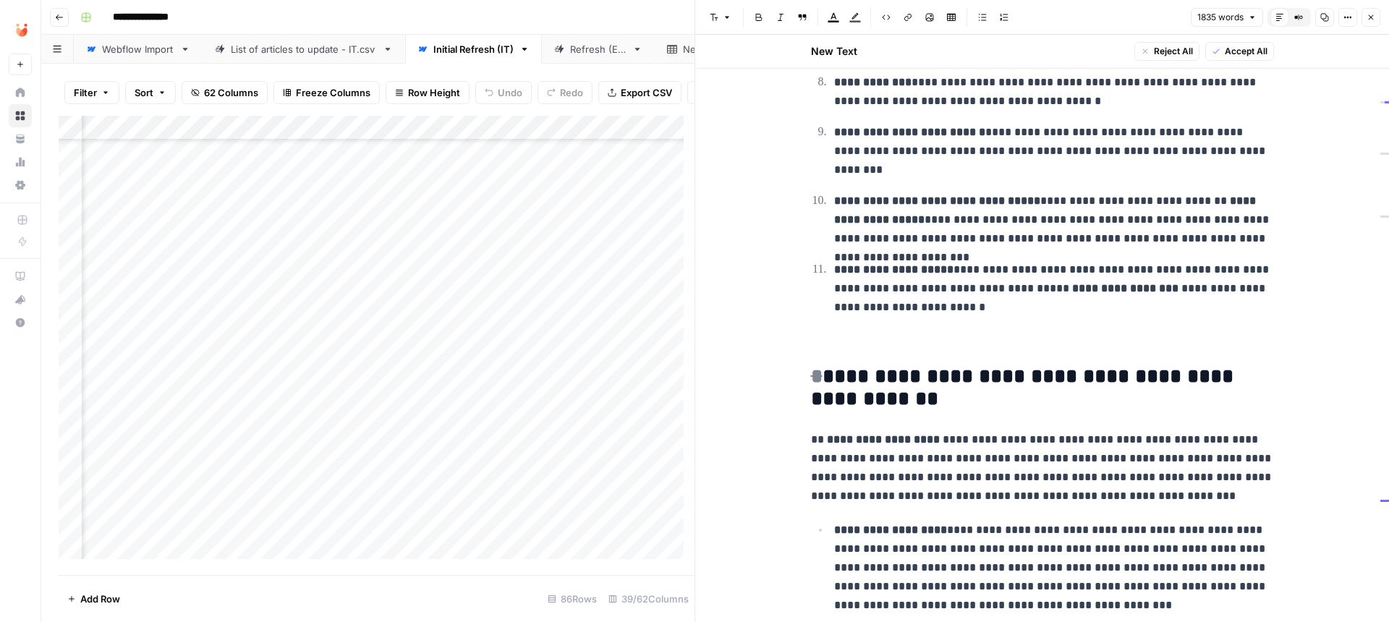
scroll to position [1267, 0]
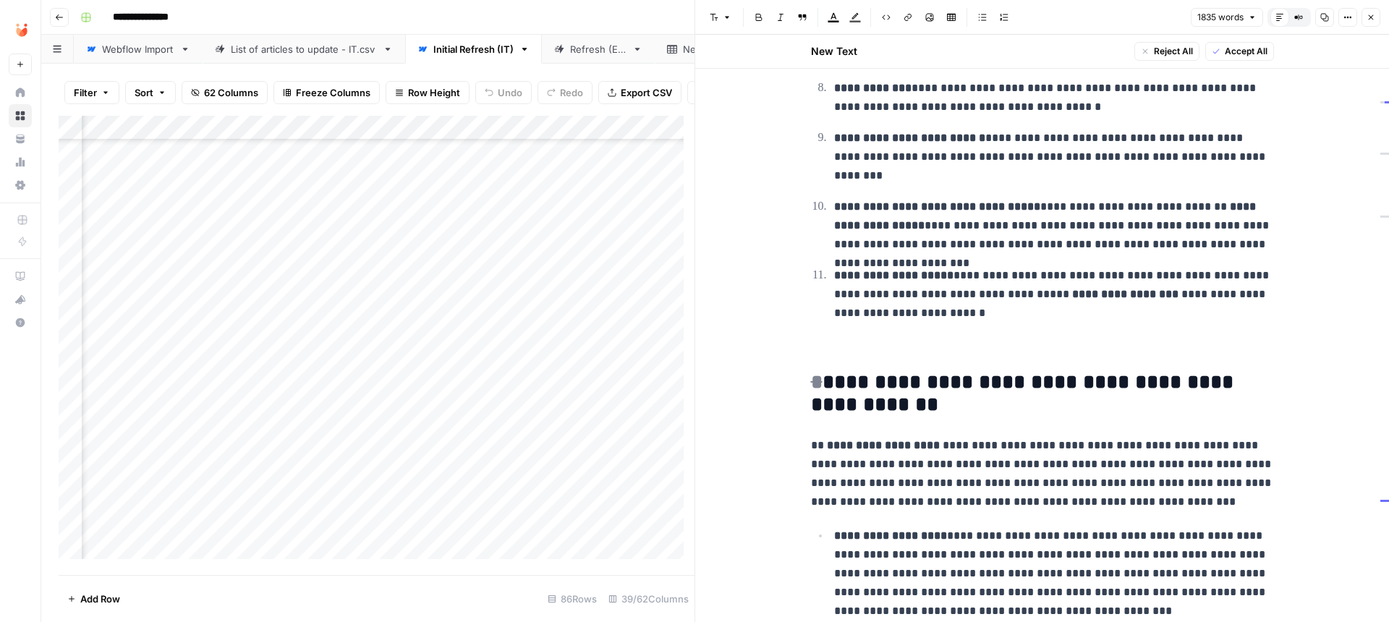
click at [989, 348] on p at bounding box center [1042, 346] width 463 height 19
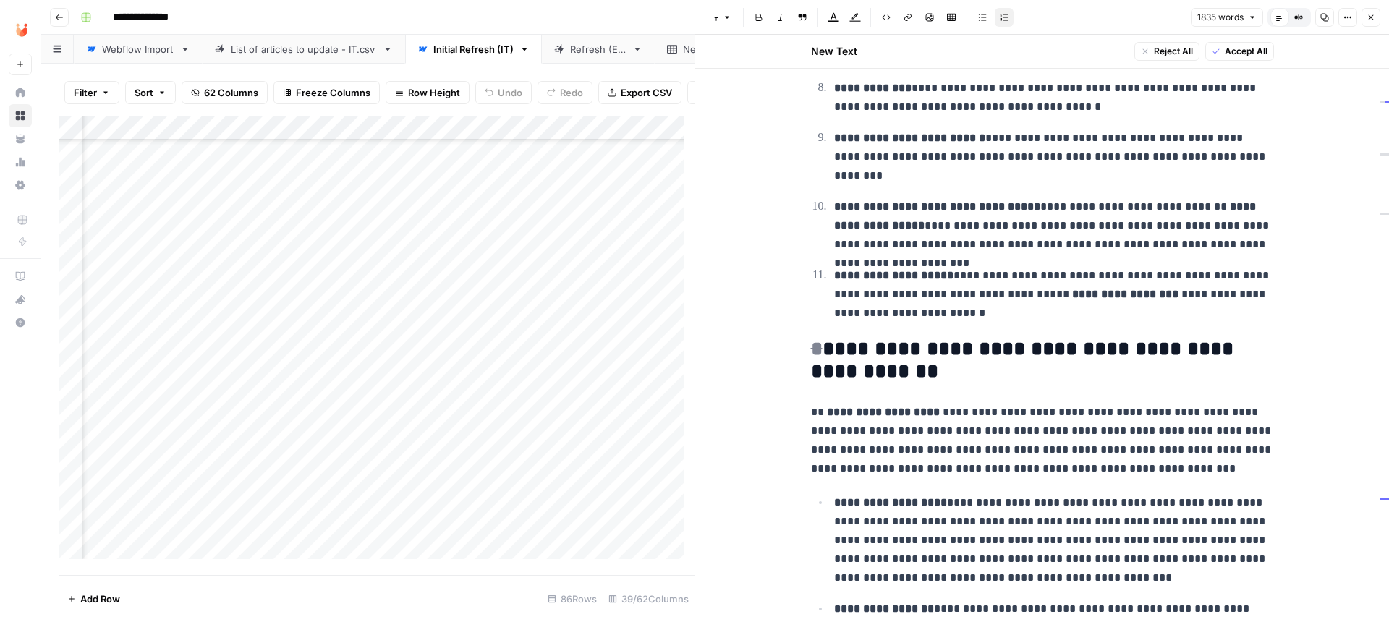
click at [1072, 289] on strong "**********" at bounding box center [1126, 294] width 109 height 11
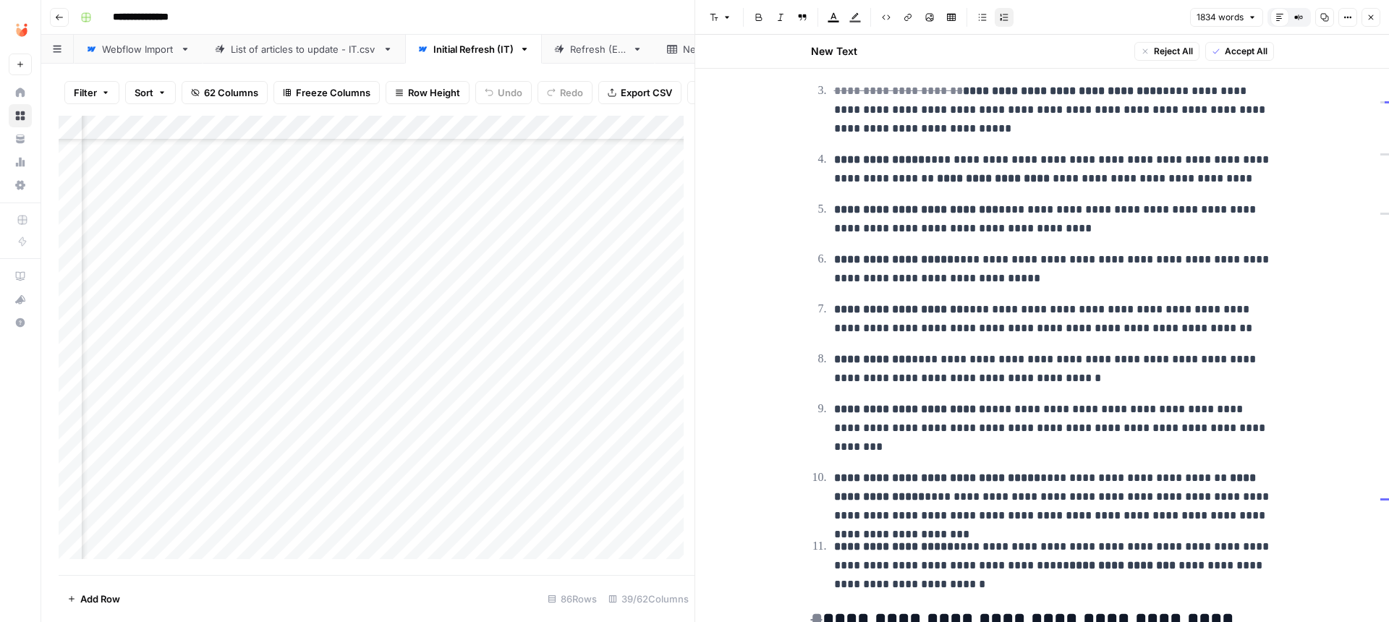
scroll to position [963, 0]
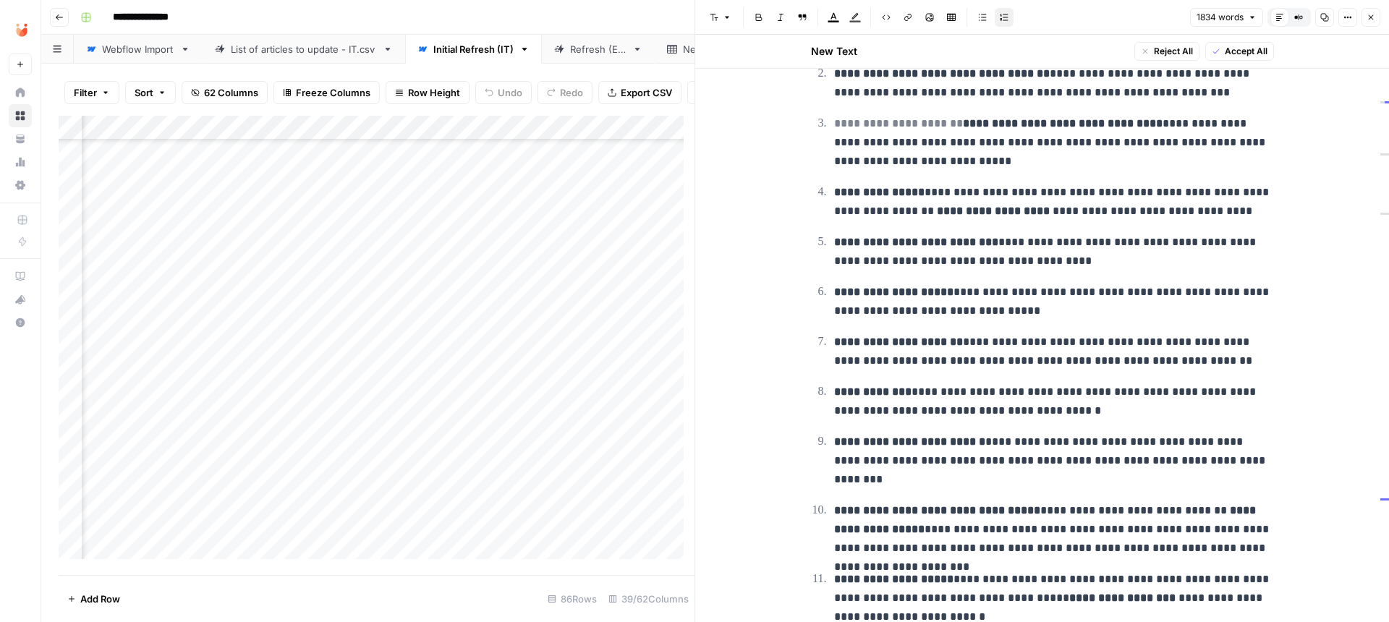
click at [877, 119] on del "**********" at bounding box center [898, 123] width 129 height 11
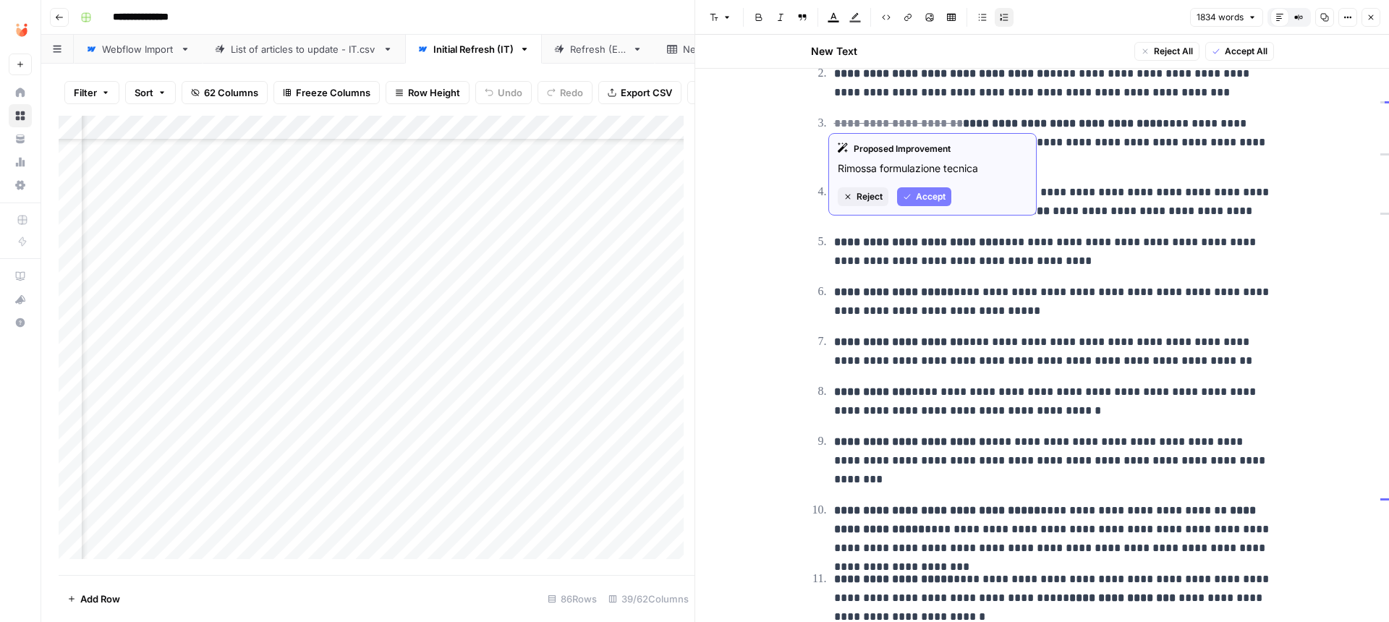
click at [925, 201] on span "Accept" at bounding box center [931, 196] width 30 height 13
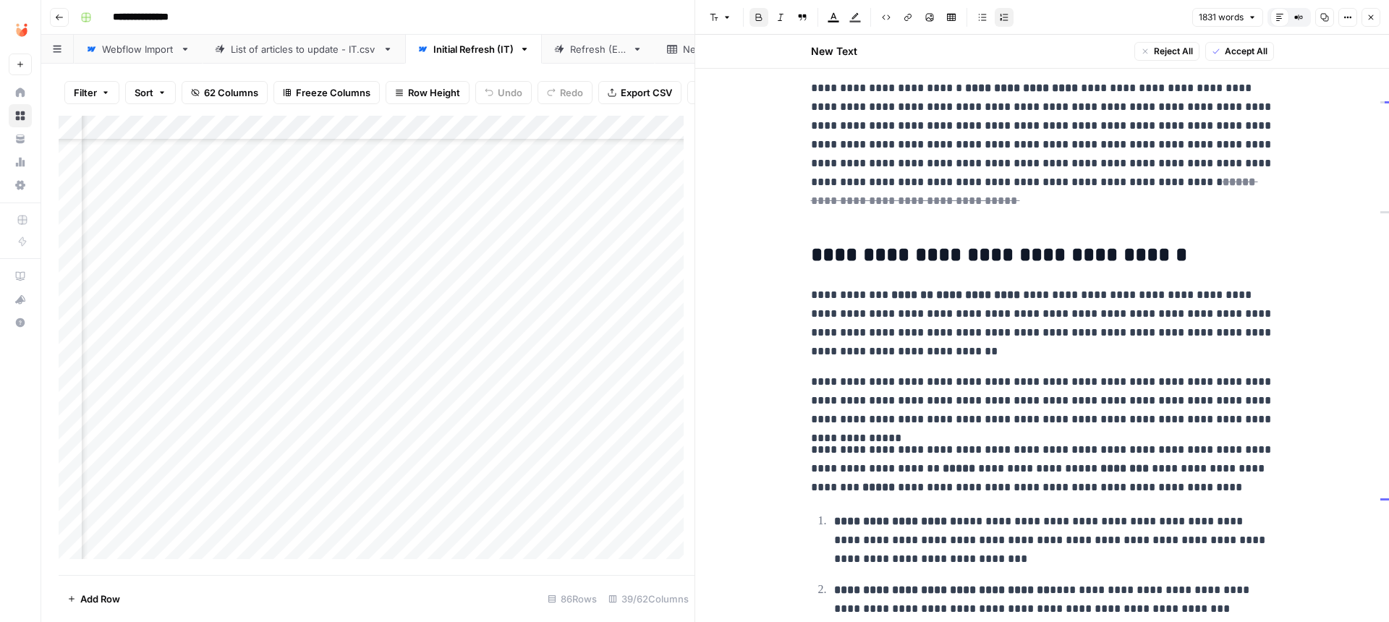
scroll to position [370, 0]
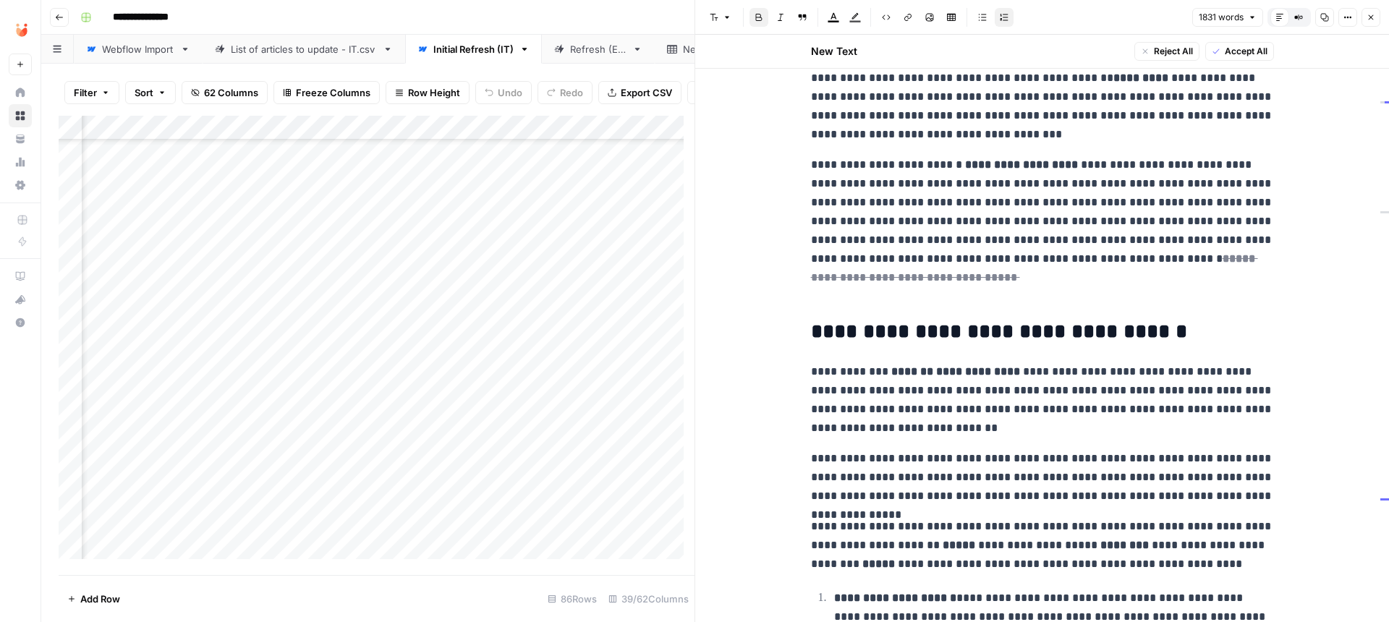
click at [945, 282] on p "**********" at bounding box center [1042, 231] width 463 height 150
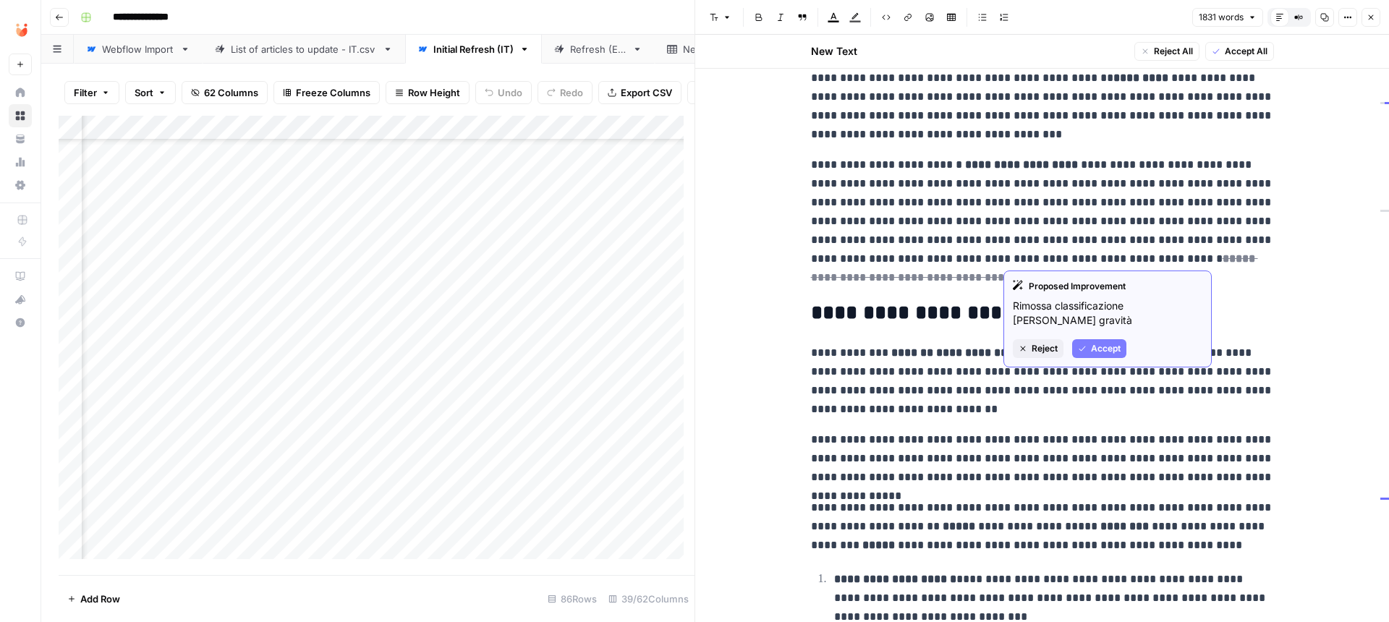
click at [1094, 341] on button "Accept" at bounding box center [1099, 348] width 54 height 19
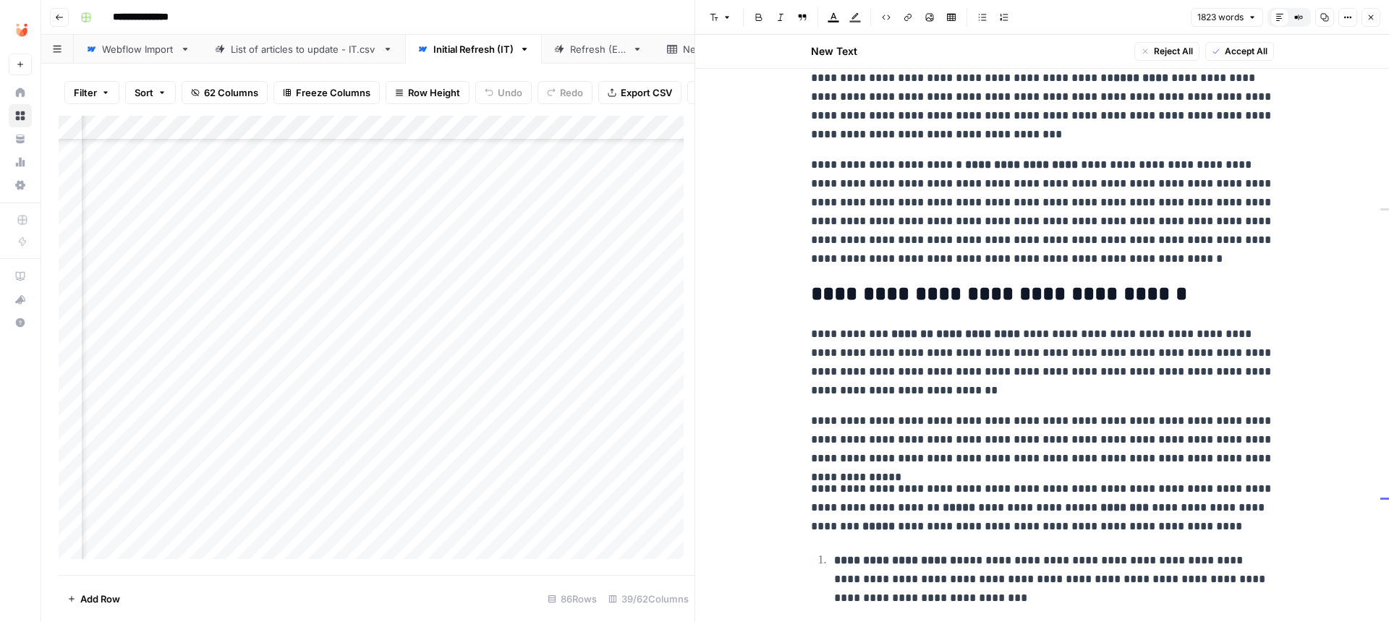
scroll to position [95, 0]
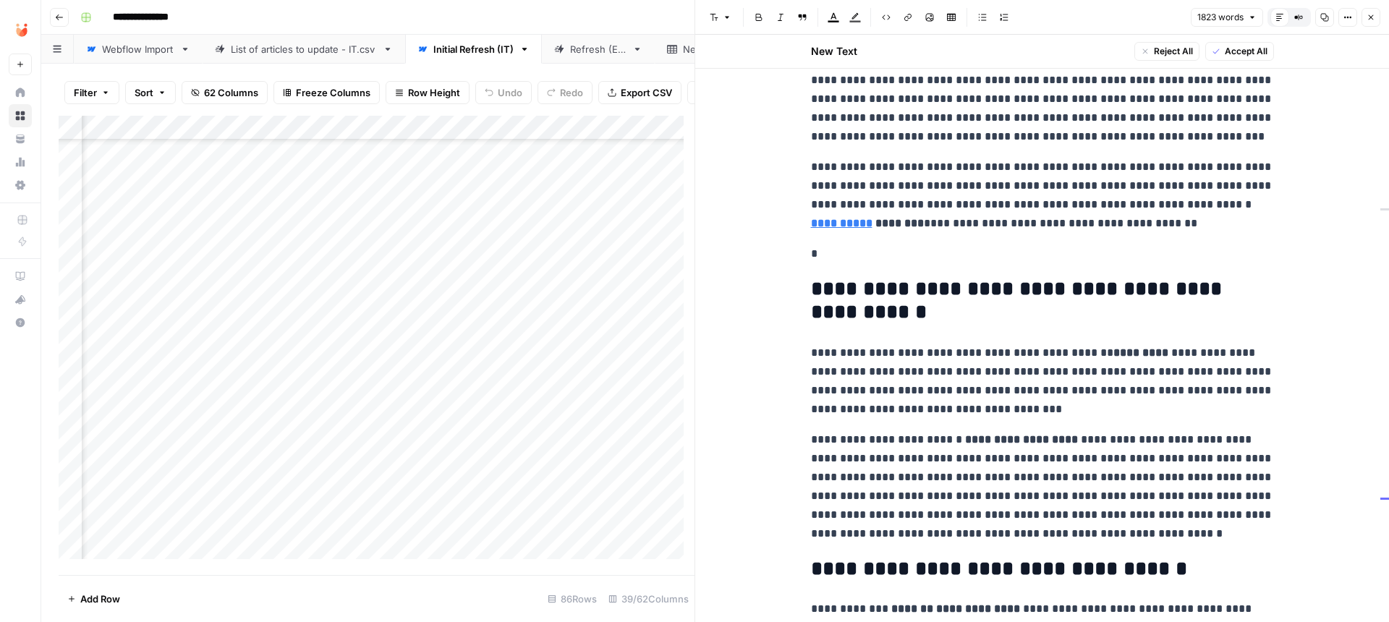
click at [901, 263] on p "*" at bounding box center [1042, 254] width 463 height 19
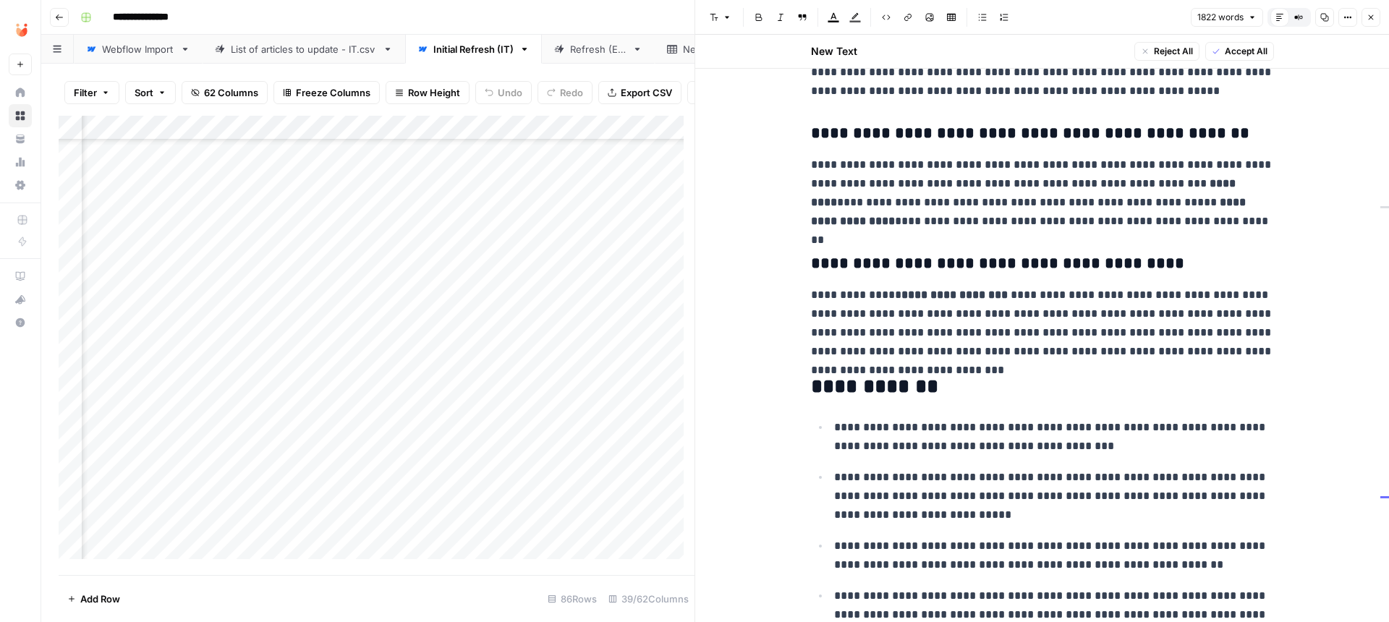
scroll to position [4455, 0]
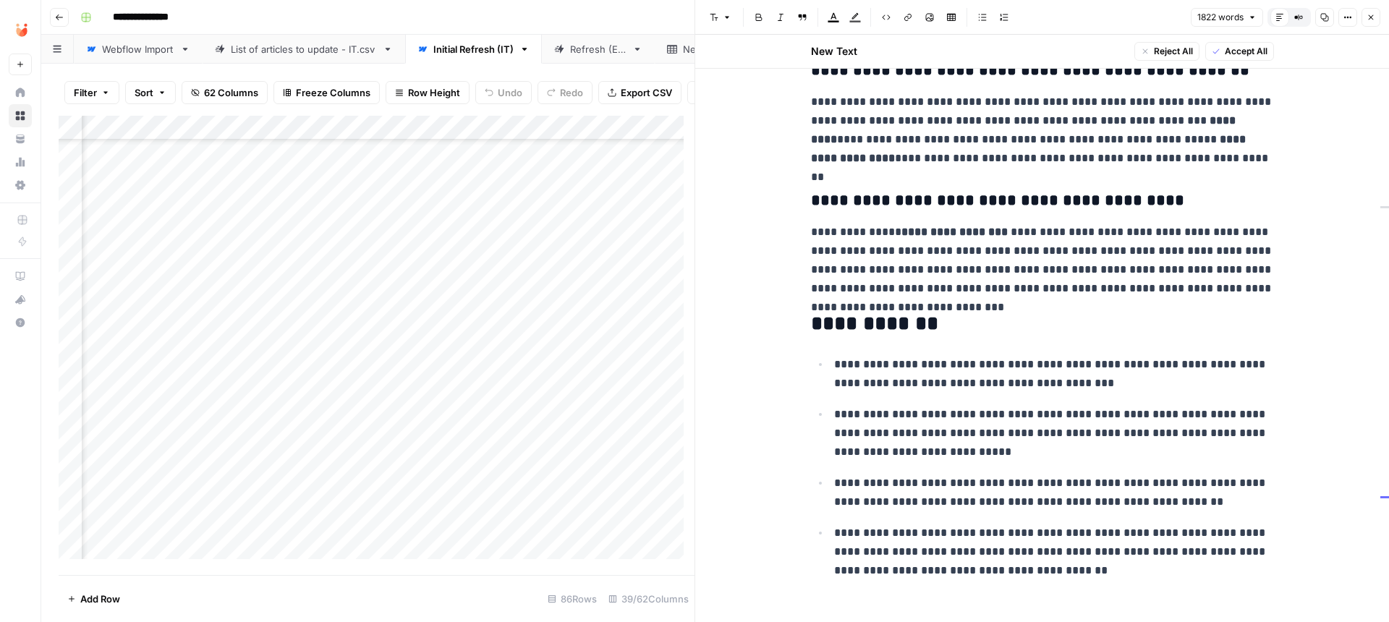
click at [1242, 54] on span "Accept All" at bounding box center [1246, 51] width 43 height 13
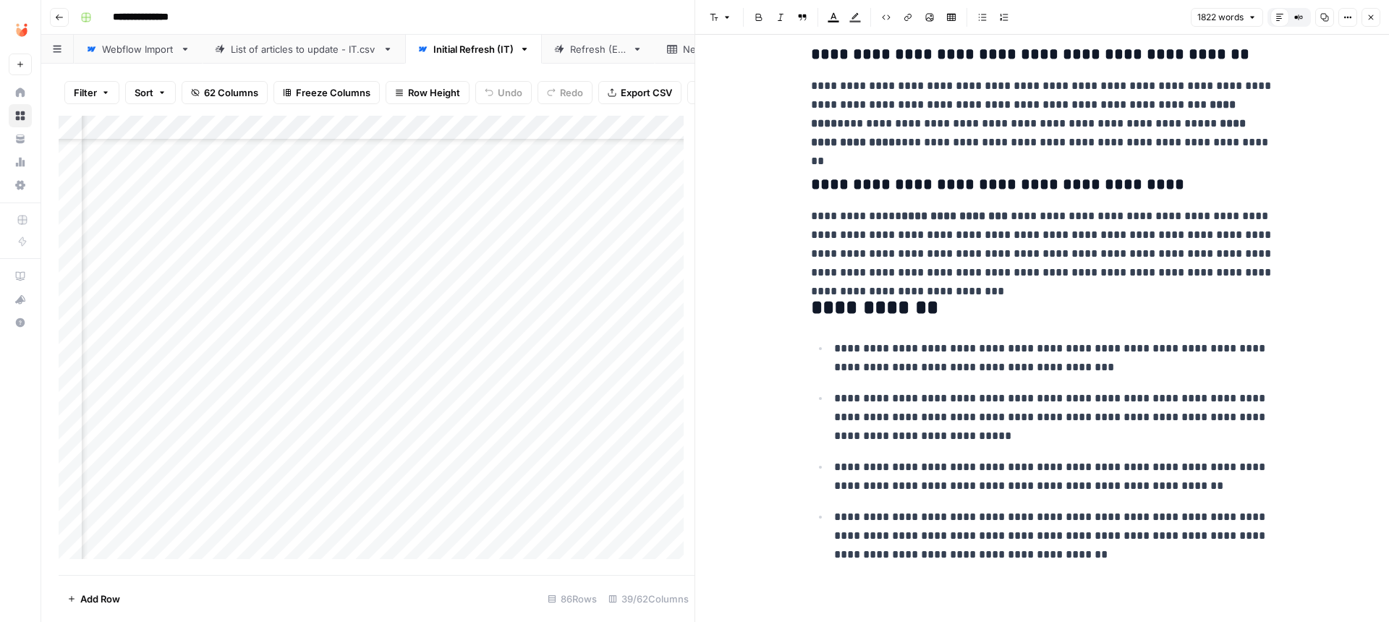
scroll to position [4421, 0]
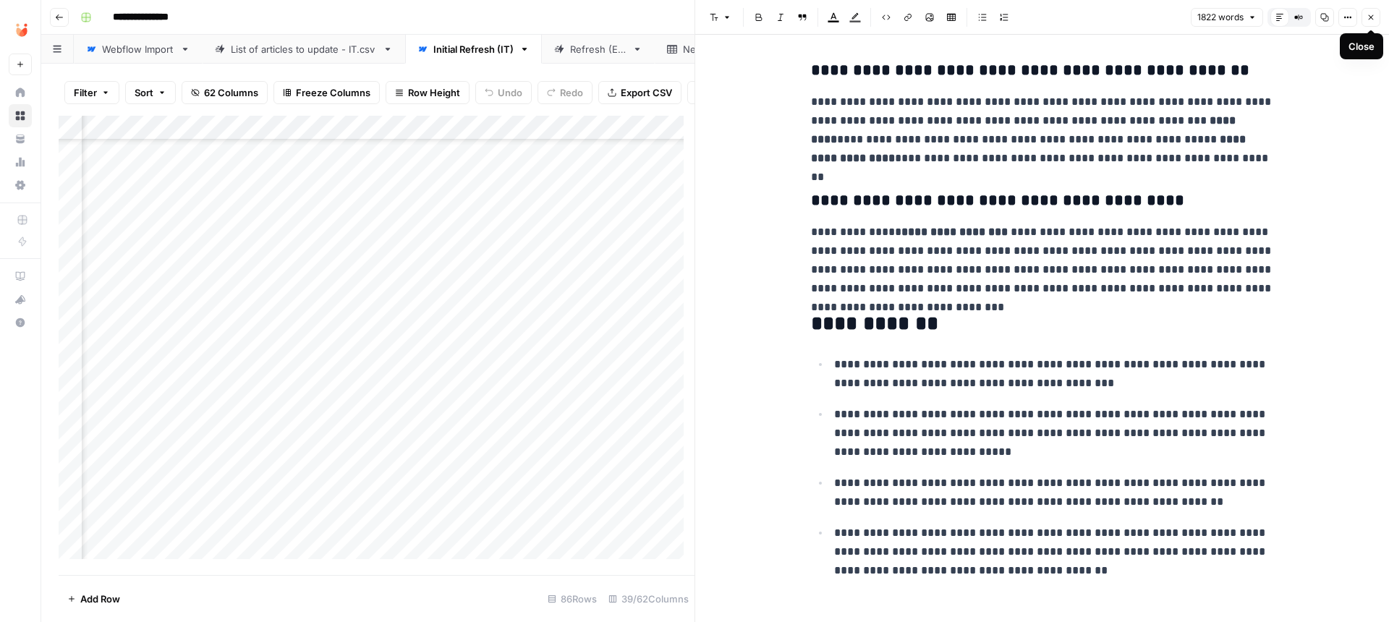
click at [1369, 15] on icon "button" at bounding box center [1371, 17] width 5 height 5
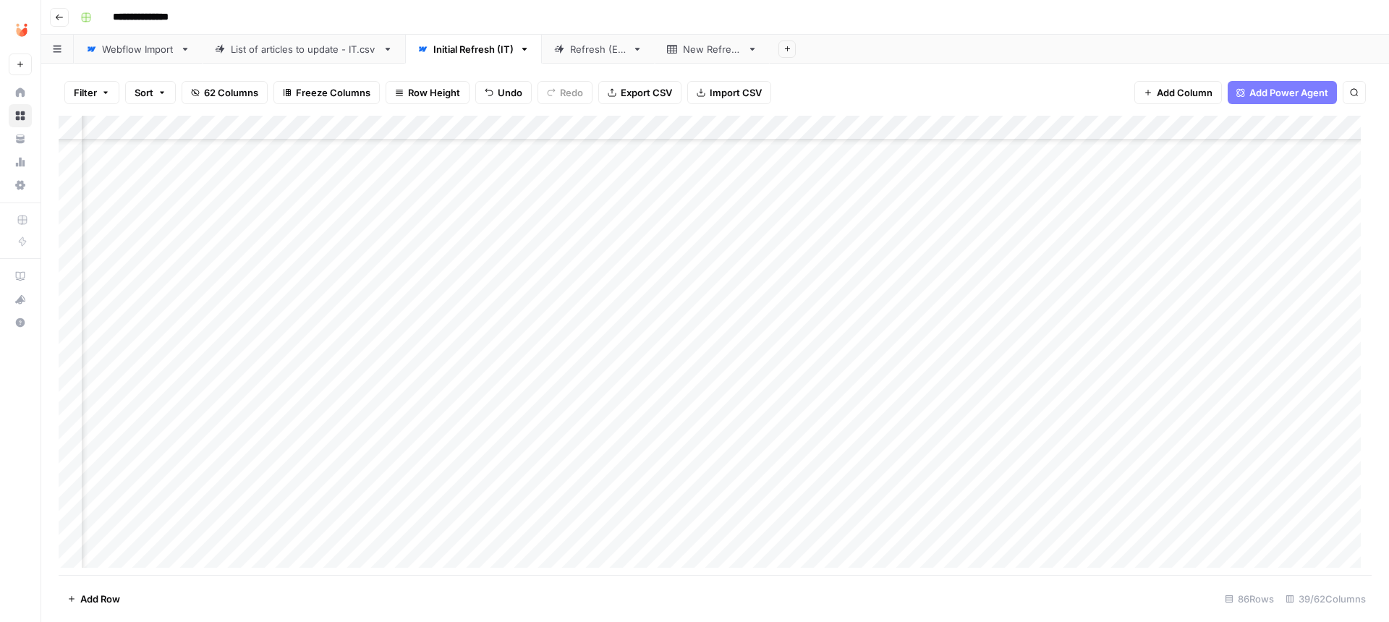
scroll to position [87, 3317]
click at [553, 255] on div "Add Column" at bounding box center [715, 347] width 1313 height 463
click at [1268, 254] on div "Add Column" at bounding box center [715, 347] width 1313 height 463
click at [1272, 260] on div "Add Column" at bounding box center [715, 347] width 1313 height 463
